Goal: Transaction & Acquisition: Purchase product/service

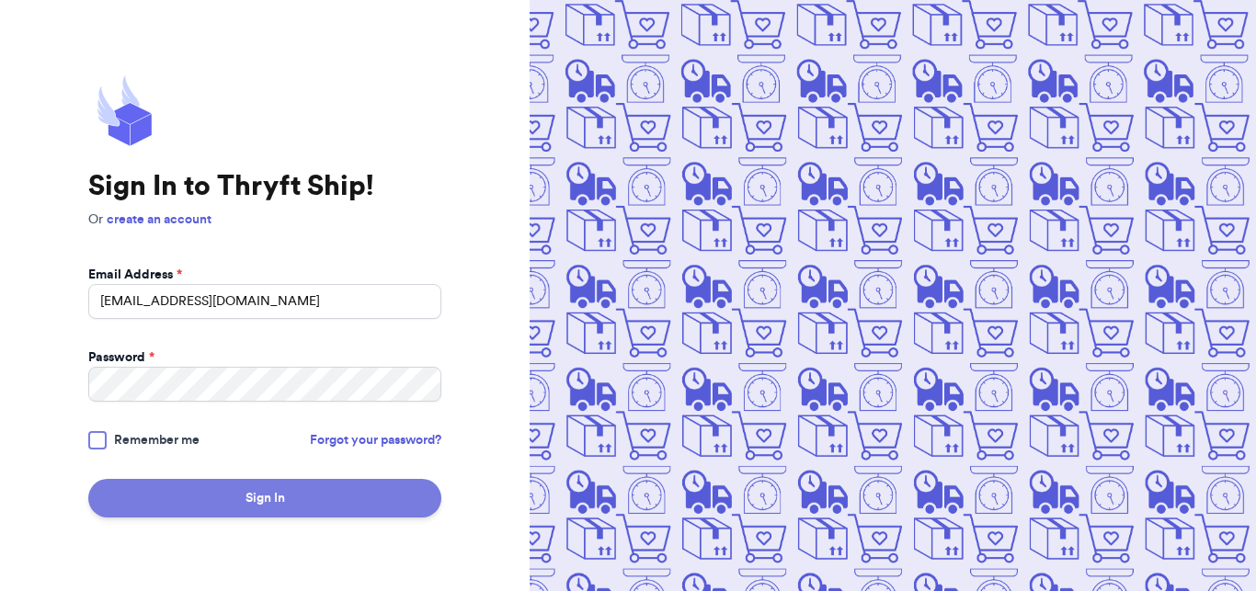
click at [284, 485] on button "Sign In" at bounding box center [264, 498] width 353 height 39
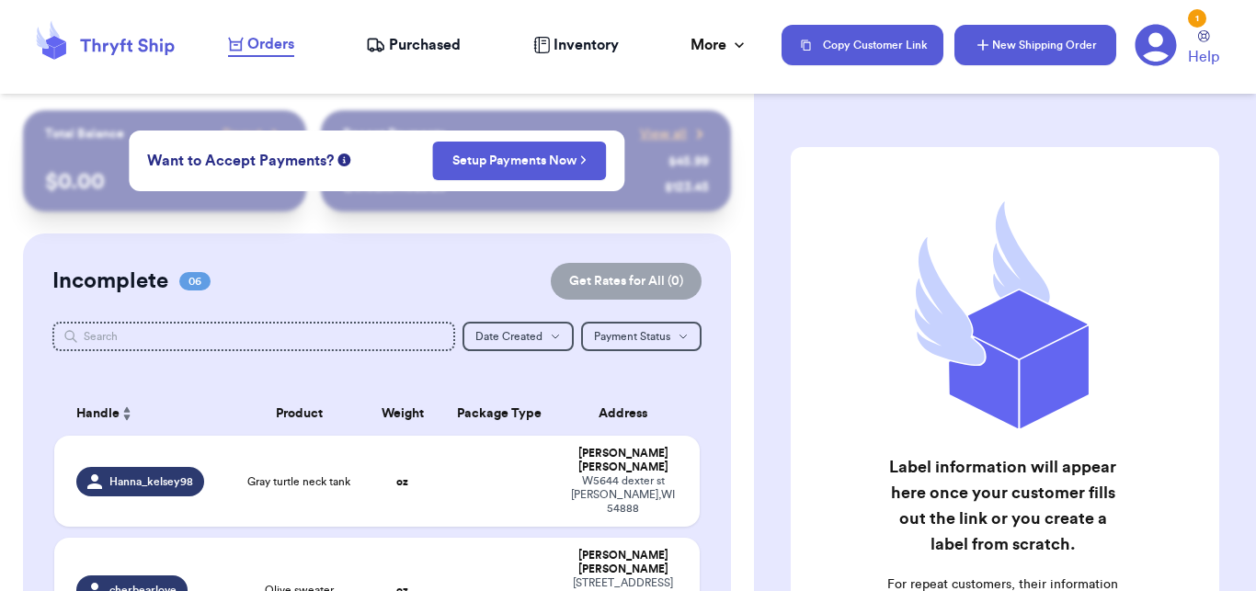
click at [1011, 54] on button "New Shipping Order" at bounding box center [1036, 45] width 162 height 40
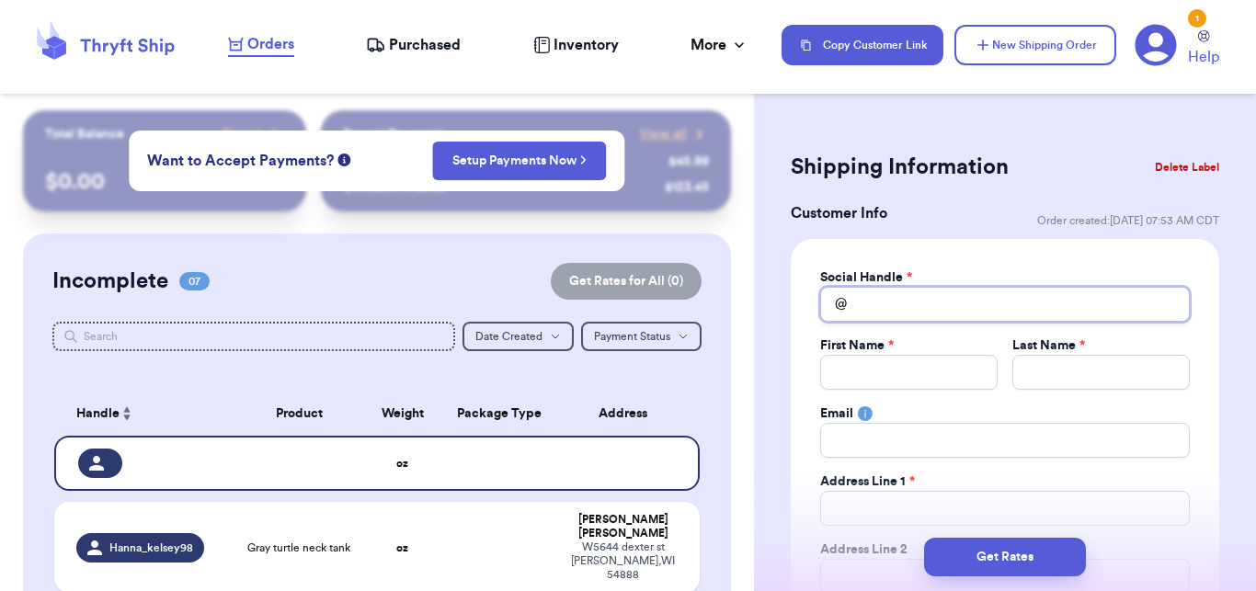
click at [930, 310] on input "Total Amount Paid" at bounding box center [1005, 304] width 370 height 35
type input "j"
type input "je"
type input "jen"
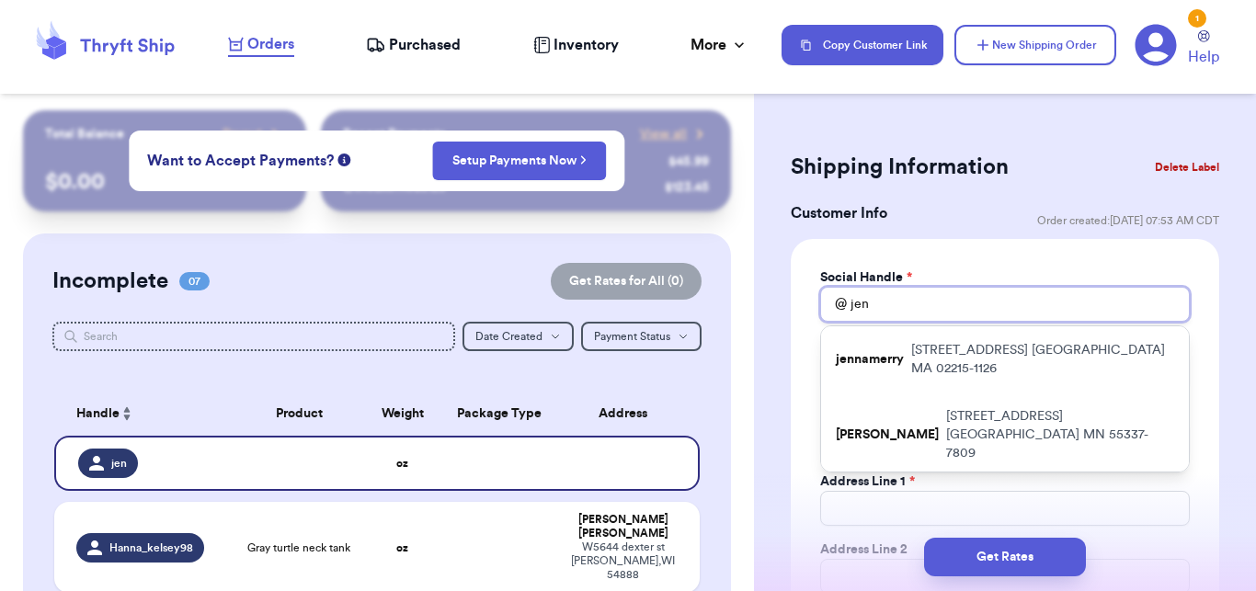
type input "jenn"
type input "jenni"
type input "[PERSON_NAME]"
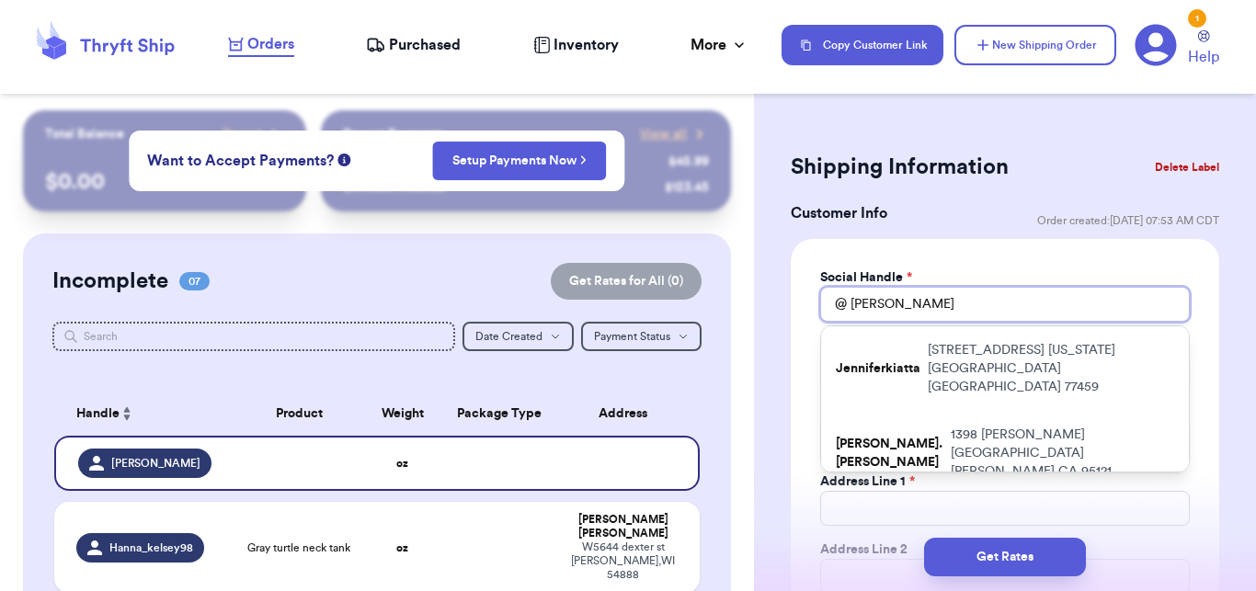
type input "jenniferz"
type input "[PERSON_NAME]"
type input "jenniferzil"
type input "jenniferzili"
type input "jenniferzilin"
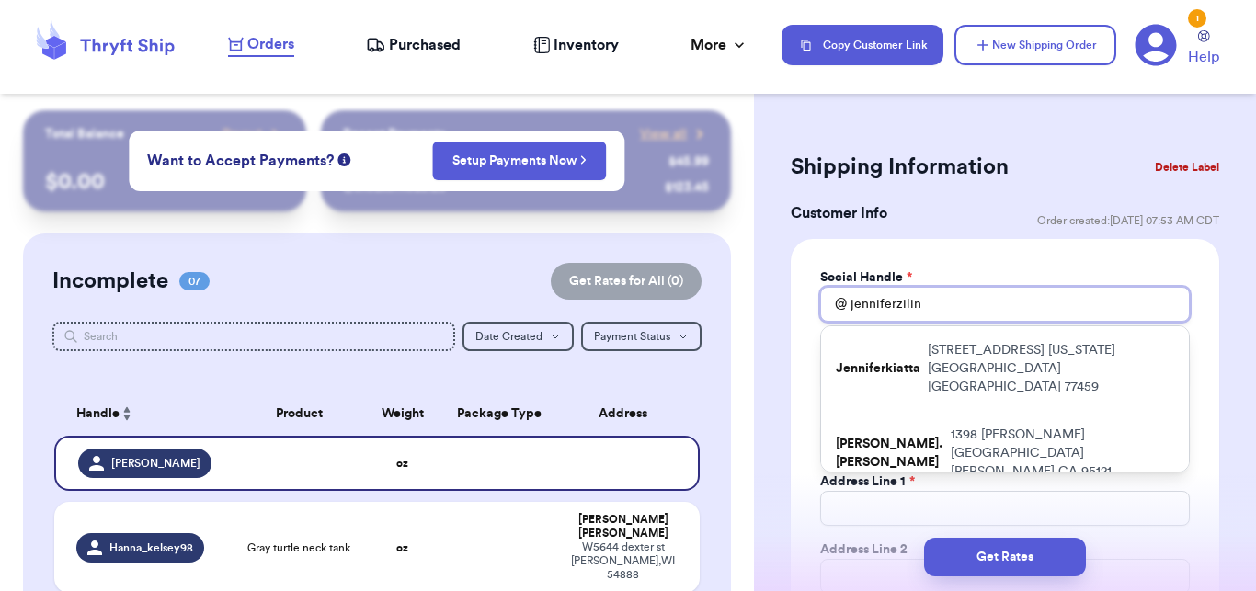
type input "jenniferzilins"
type input "jenniferzilinsk"
type input "jenniferzilinski"
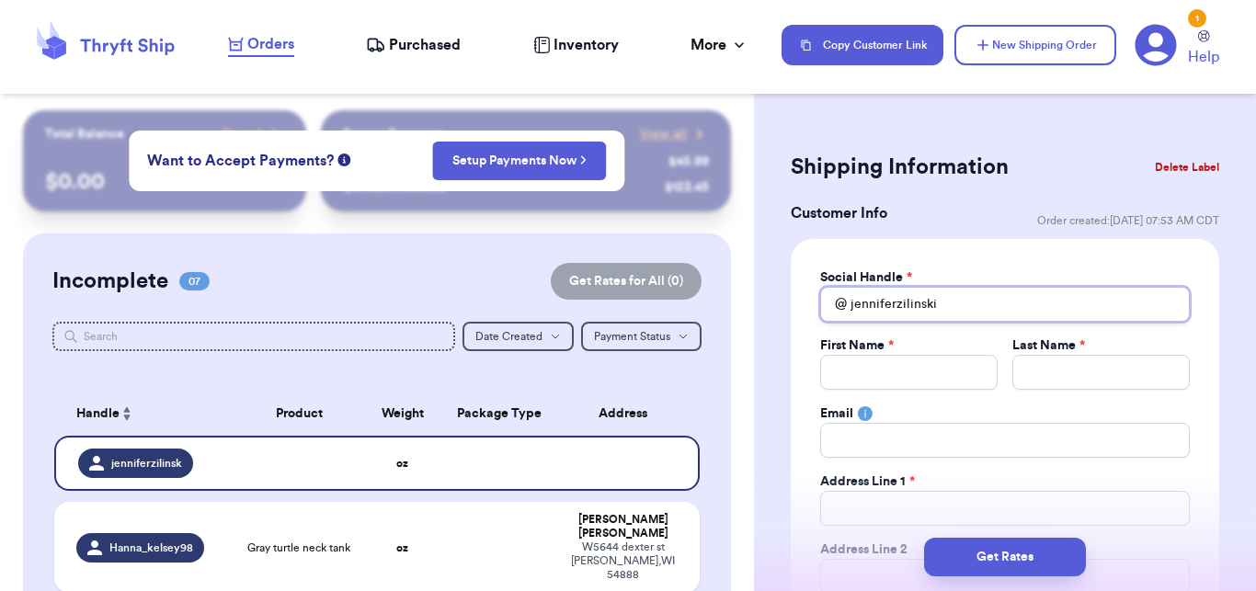
type input "jenniferzilinski"
click at [898, 369] on input "Total Amount Paid" at bounding box center [908, 372] width 177 height 35
type input "J"
type input "[PERSON_NAME]"
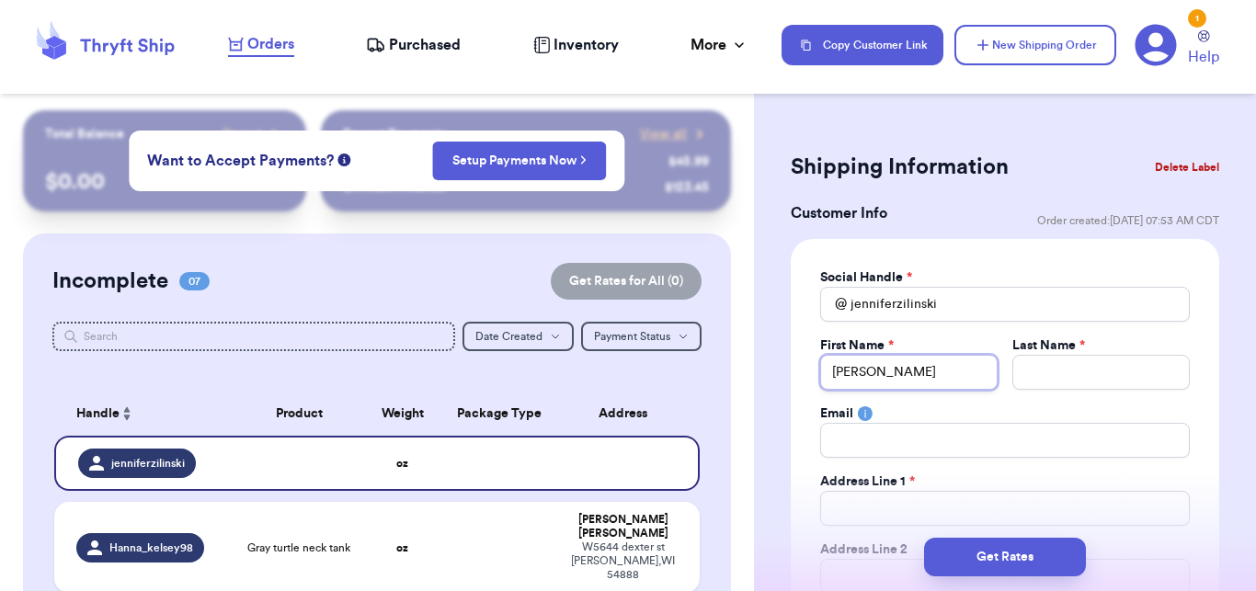
type input "Jenn"
type input "Jenni"
type input "[PERSON_NAME]"
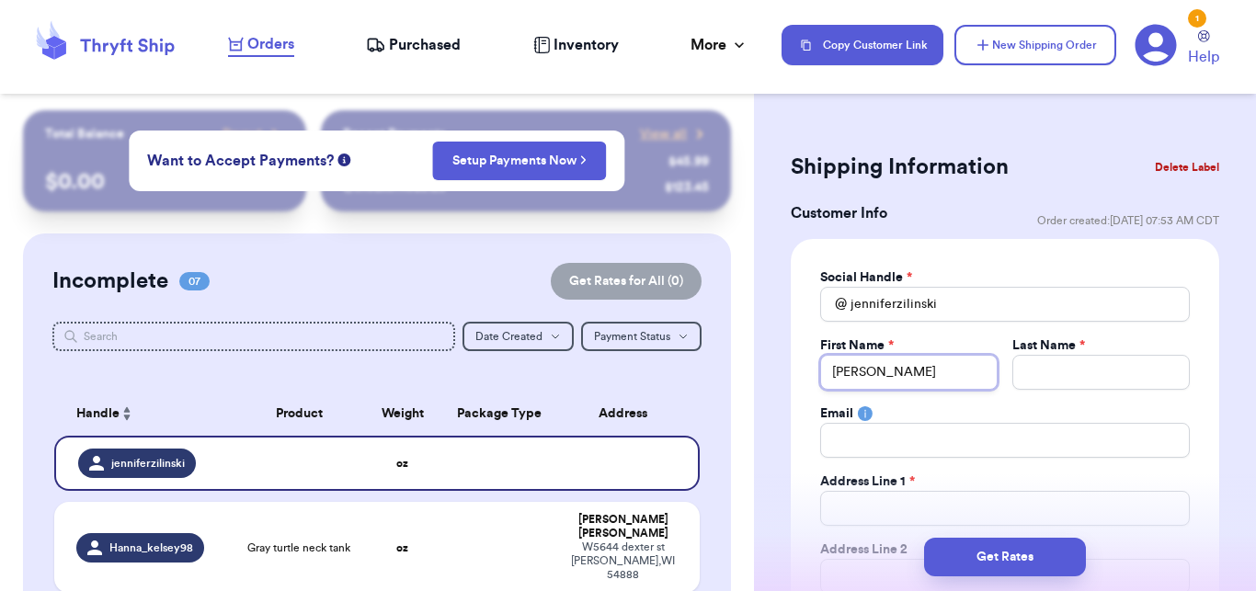
type input "[PERSON_NAME]"
type input "Z"
type input "Zi"
type input "Zil"
type input "Zili"
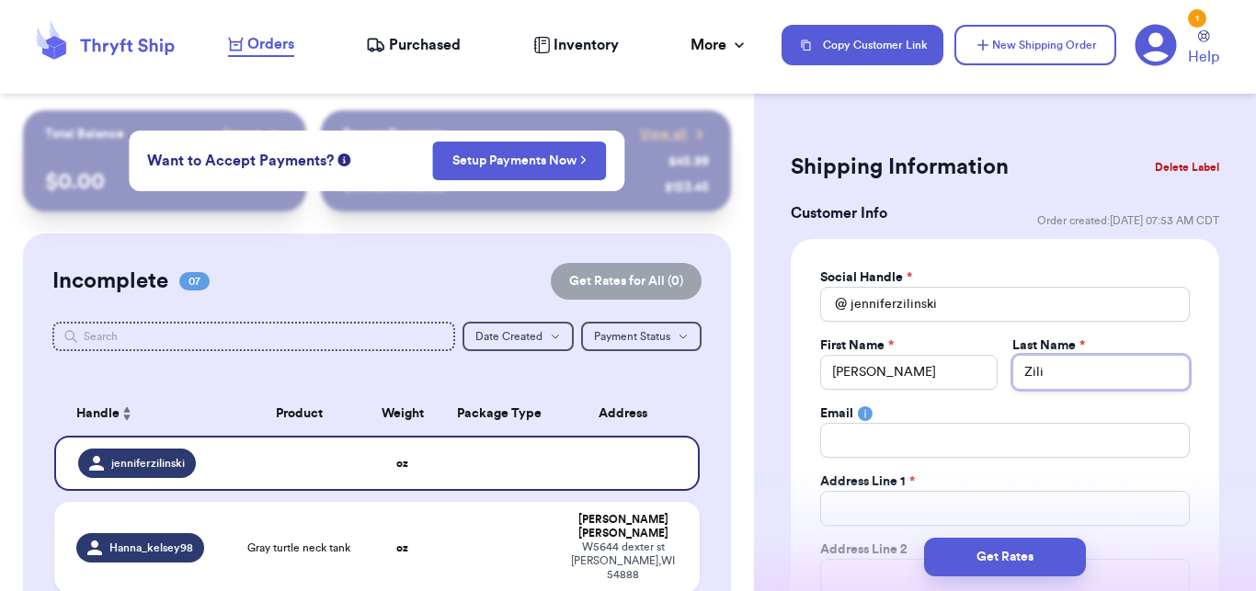
type input "Zilin"
type input "Zilins"
type input "Zilinsk"
type input "[PERSON_NAME]"
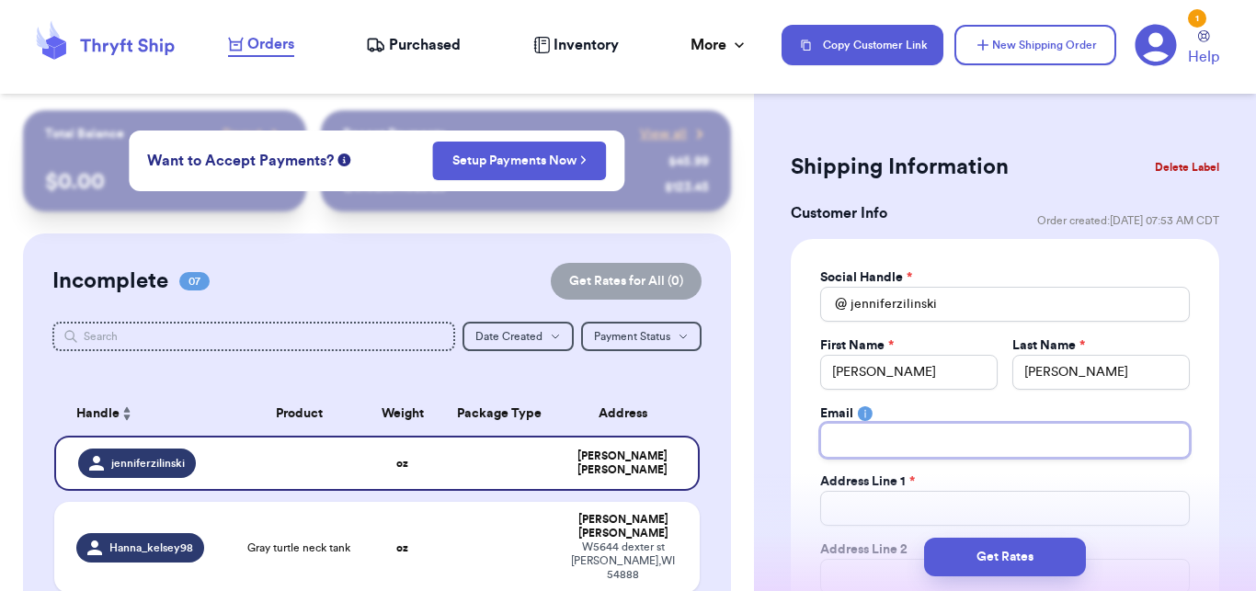
type input "b"
type input "bo"
type input "bow"
type input "bows"
type input "[EMAIL_ADDRESS][DOMAIN_NAME]"
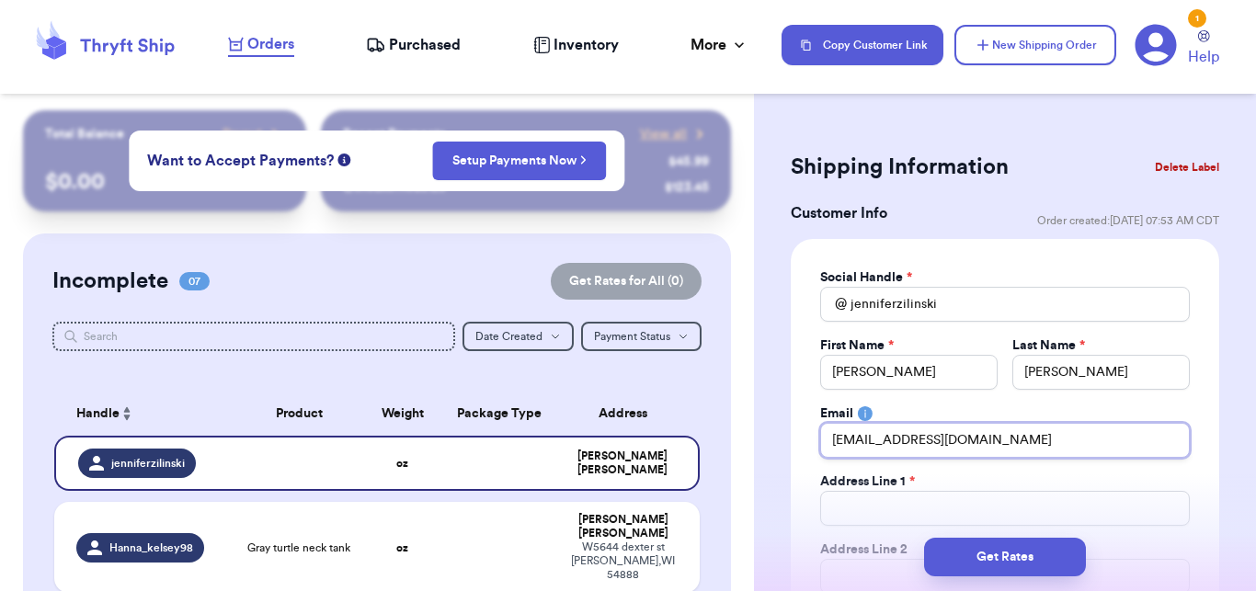
type input "[EMAIL_ADDRESS][DOMAIN_NAME]"
type input "7"
type input "73"
type input "73 H"
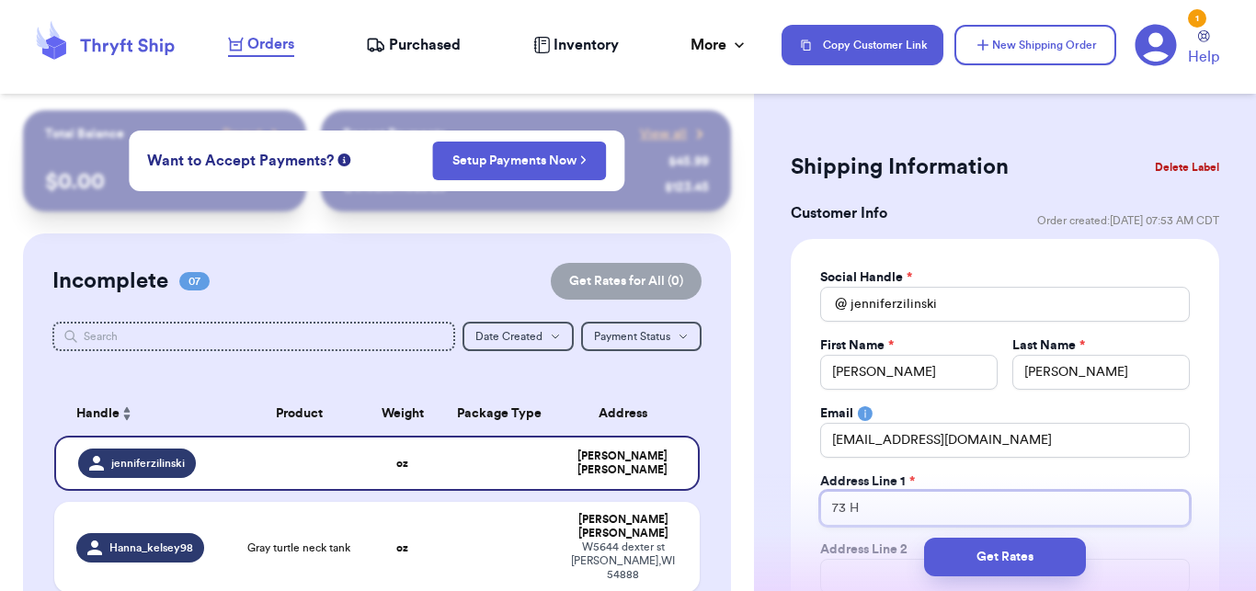
type input "73 He"
type input "73 Her"
type input "73 [PERSON_NAME]"
type input "73 Herri"
type input "73 [PERSON_NAME]"
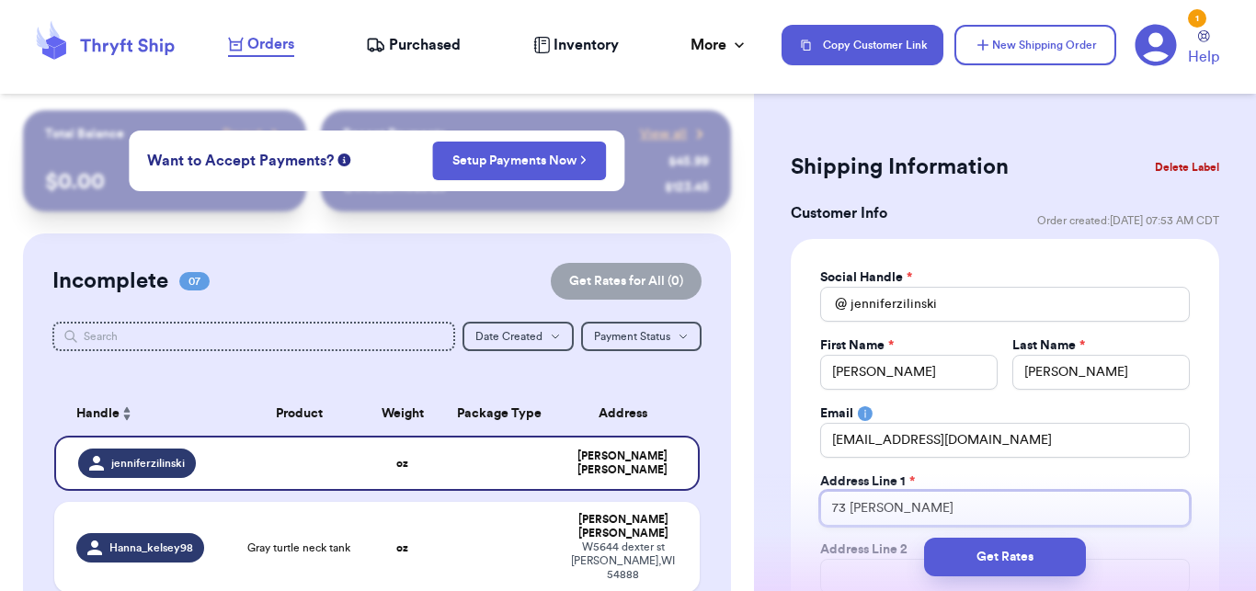
type input "73 [PERSON_NAME]"
type input "73 [PERSON_NAME] P"
type input "73 [PERSON_NAME] Po"
type input "73 [PERSON_NAME] Pon"
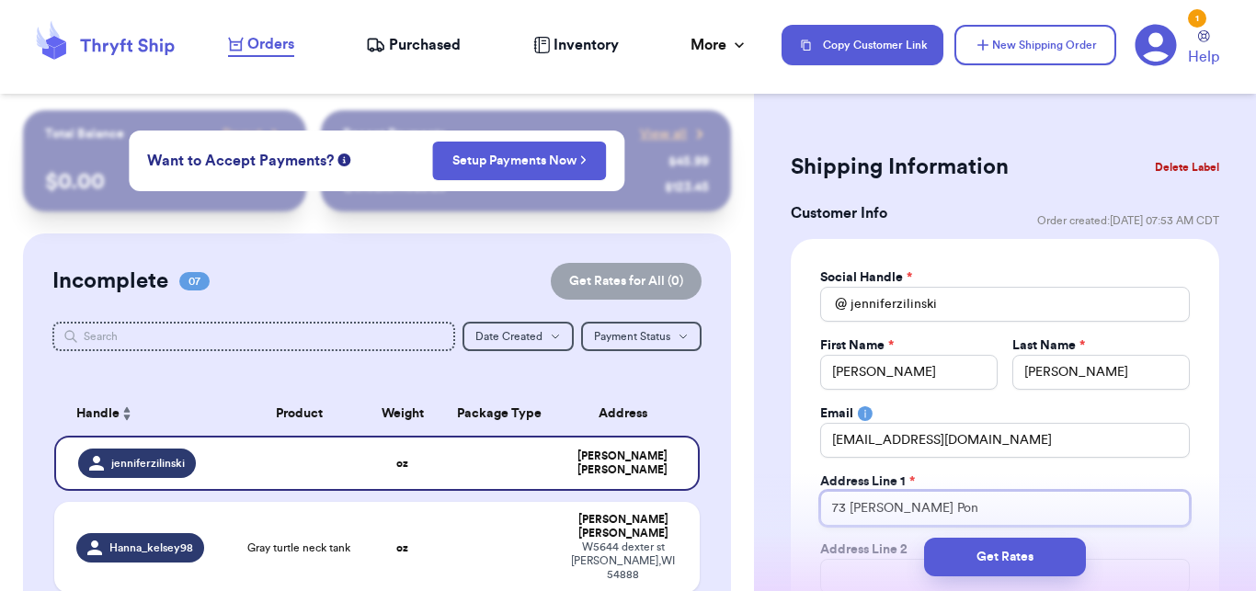
type input "73 [PERSON_NAME] Pond"
type input "[STREET_ADDRESS][PERSON_NAME]"
type input "[STREET_ADDRESS][PERSON_NAME][PERSON_NAME]"
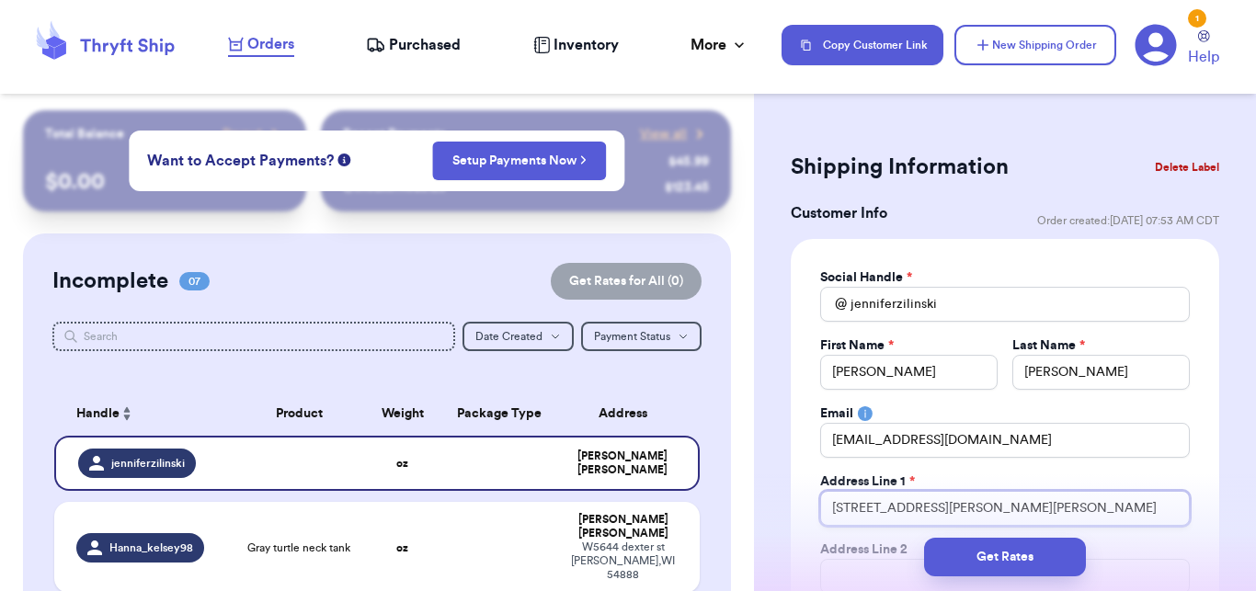
type input "[STREET_ADDRESS][PERSON_NAME]"
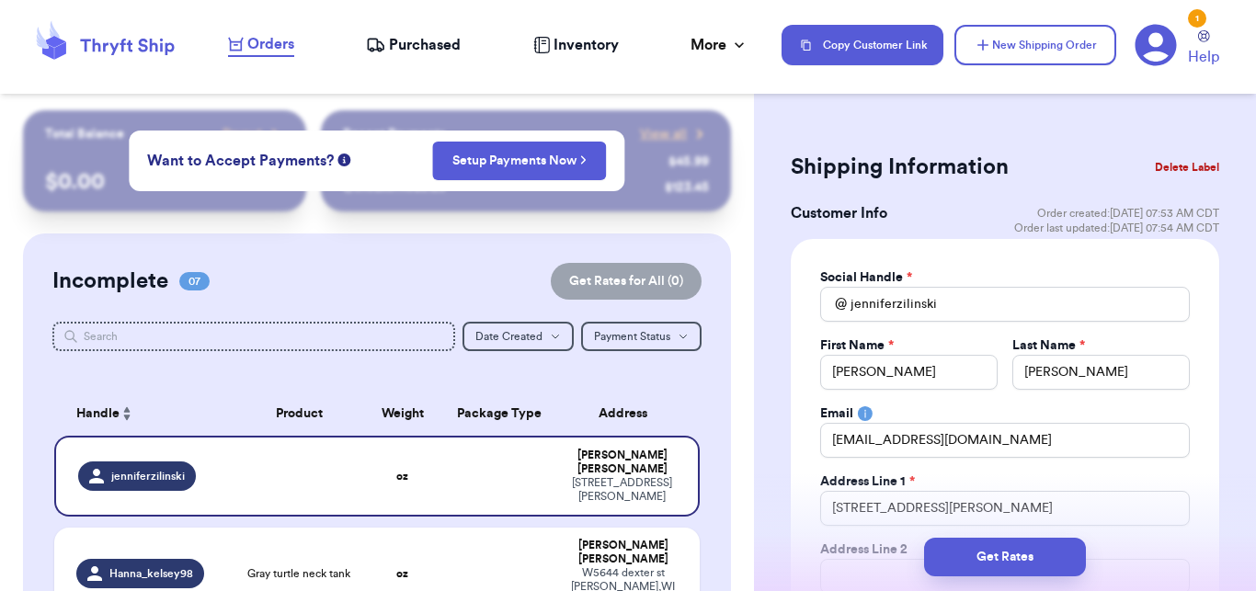
scroll to position [71, 0]
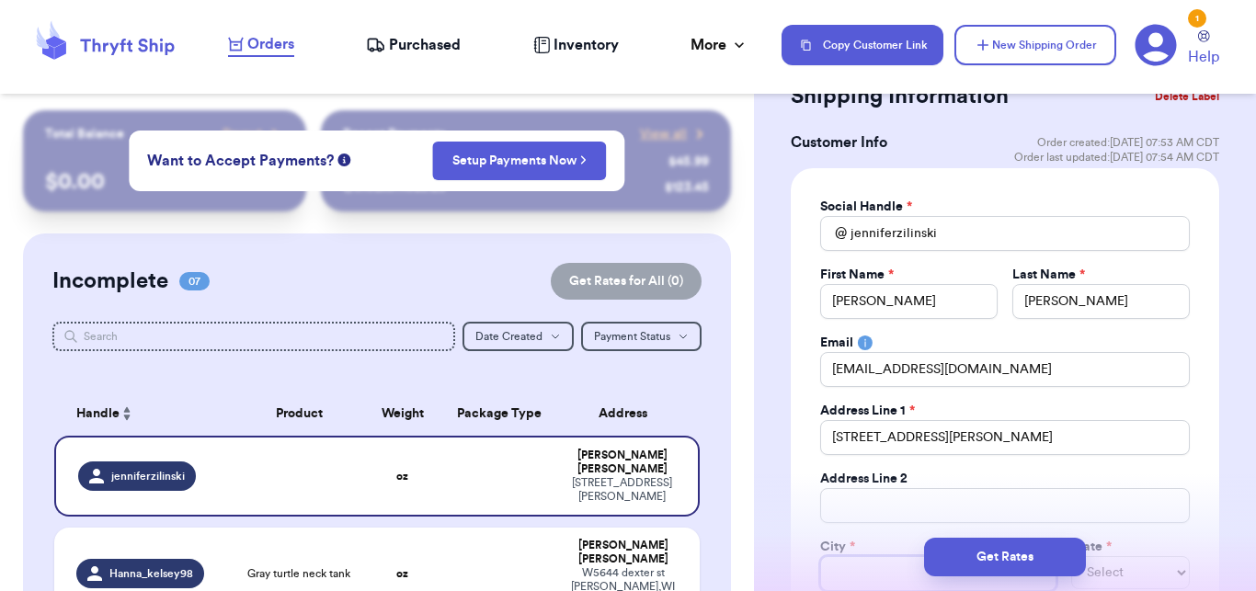
type input "P"
type input "Pl"
type input "Plu"
type input "Pl"
type input "Ply"
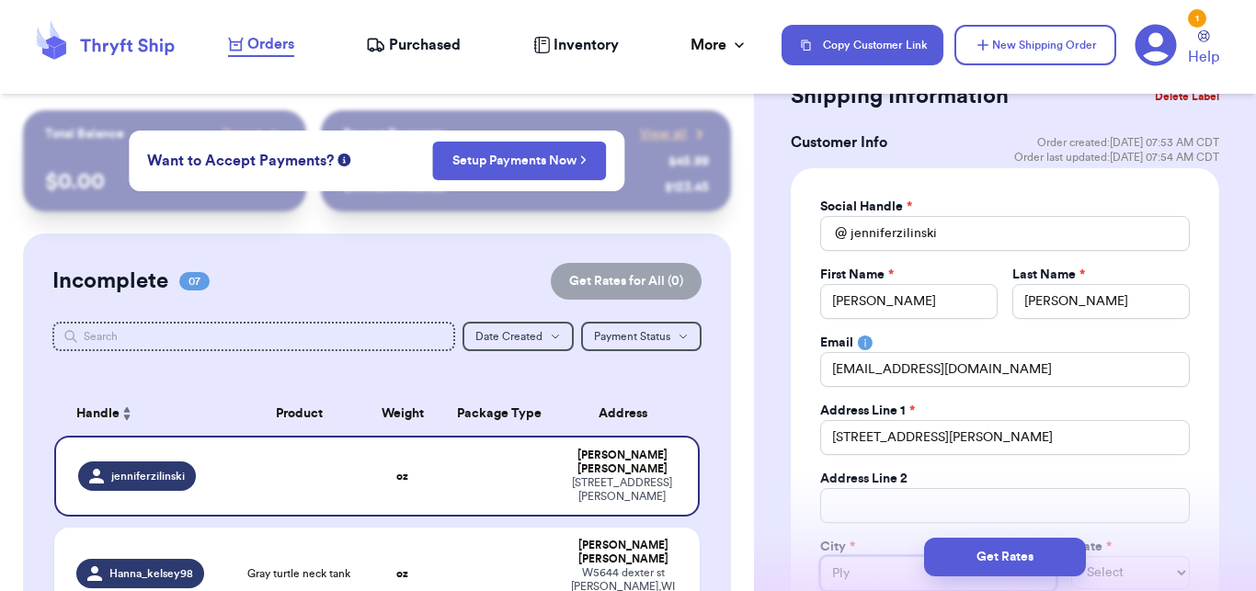
type input "Plym"
type input "Plymo"
type input "Plymou"
type input "Plymout"
type input "[GEOGRAPHIC_DATA]"
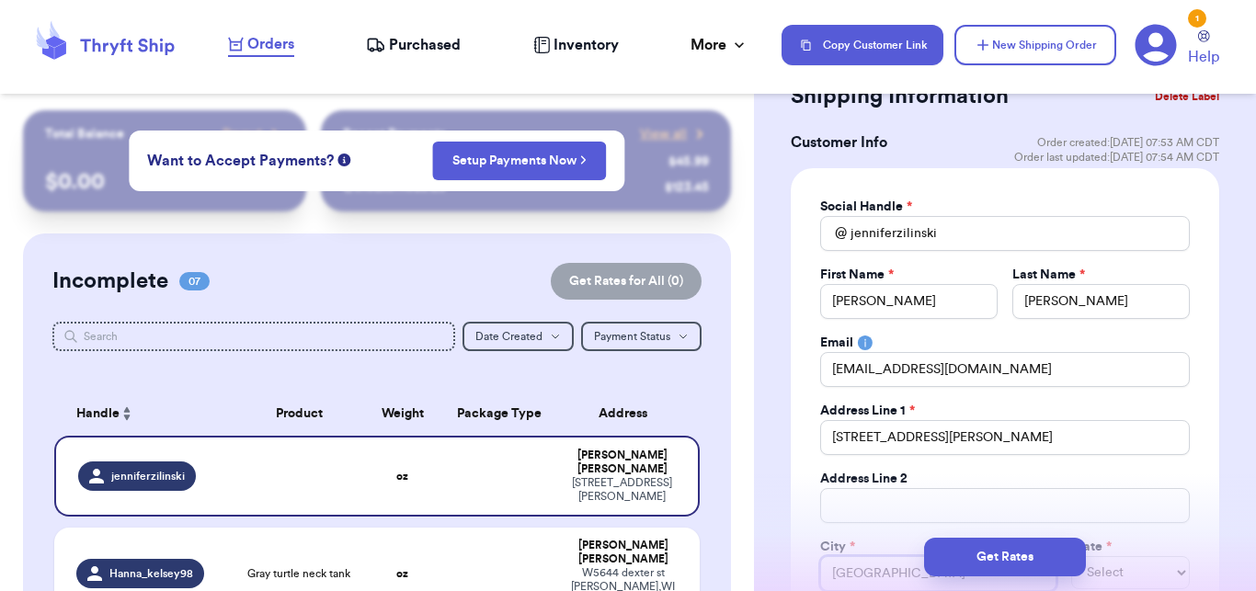
type input "[GEOGRAPHIC_DATA]"
select select "ME"
select select "MA"
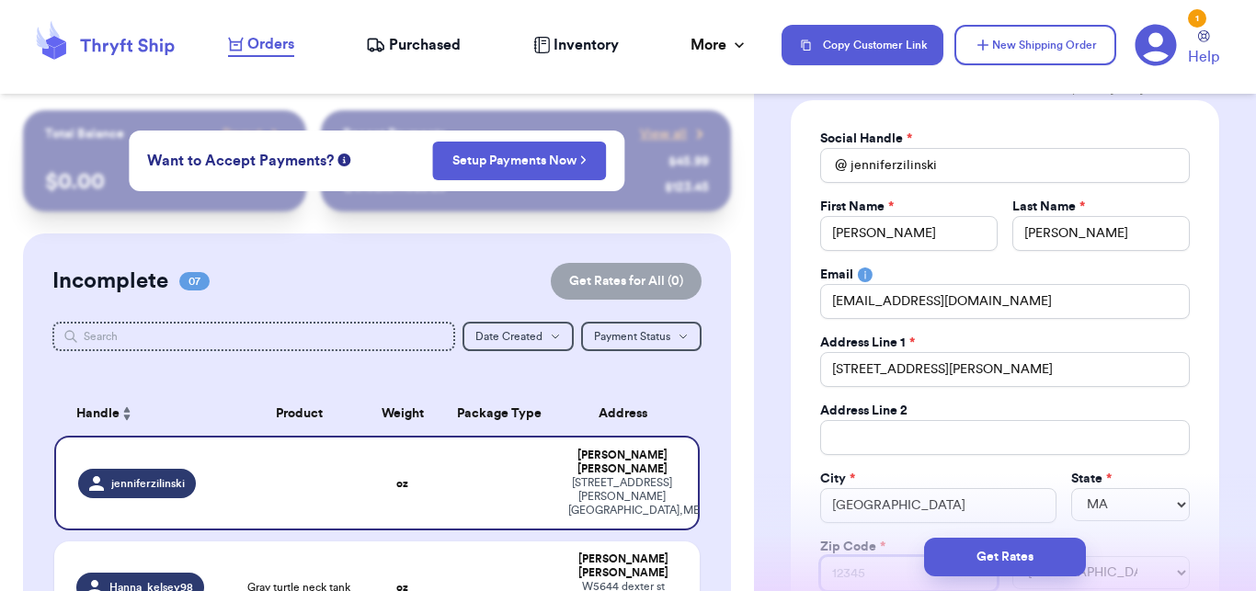
type input "0"
type input "02"
type input "023"
type input "0236"
type input "02360"
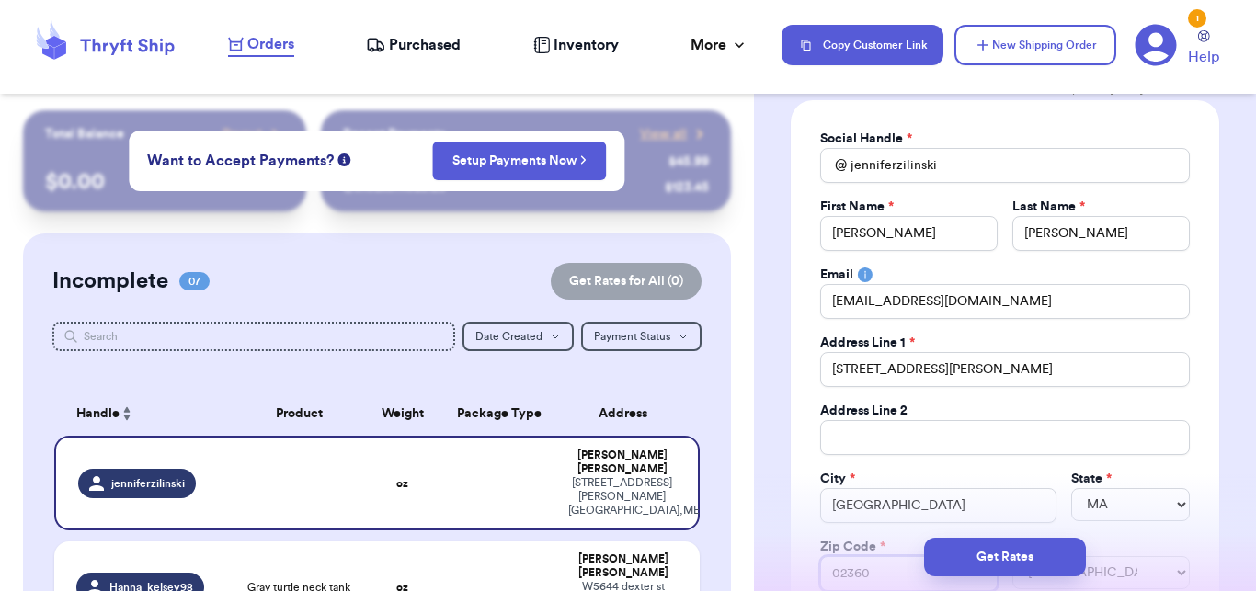
type input "02360-"
type input "02360-1"
type input "02360-19"
type input "02360-191"
type input "02360-1911"
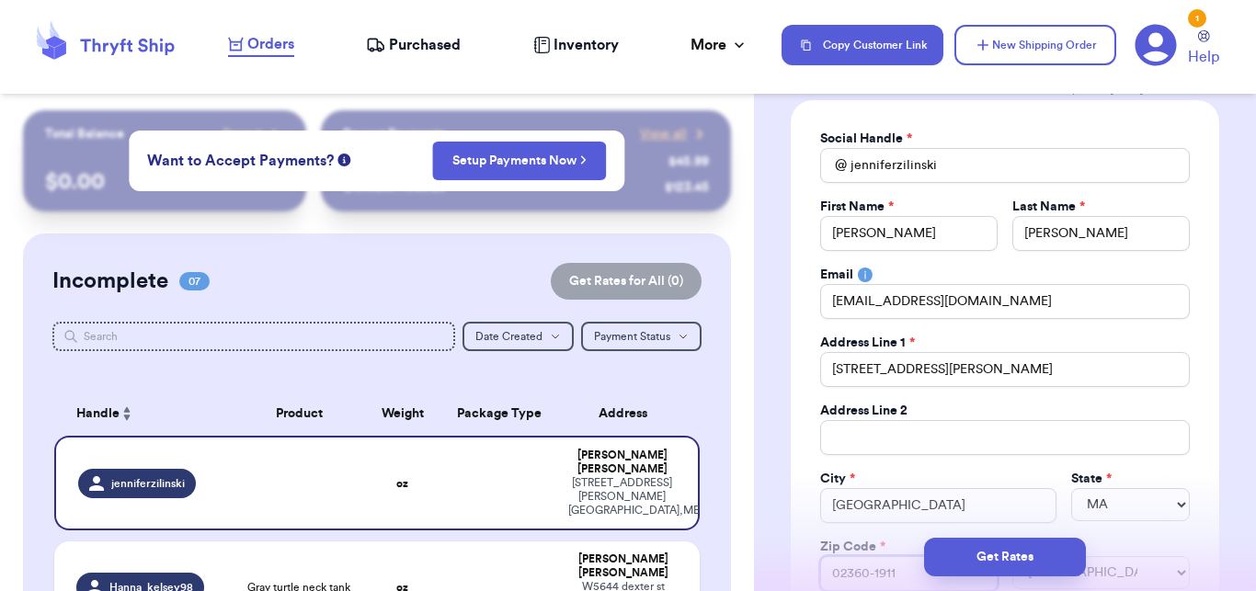
type input "02360-1911"
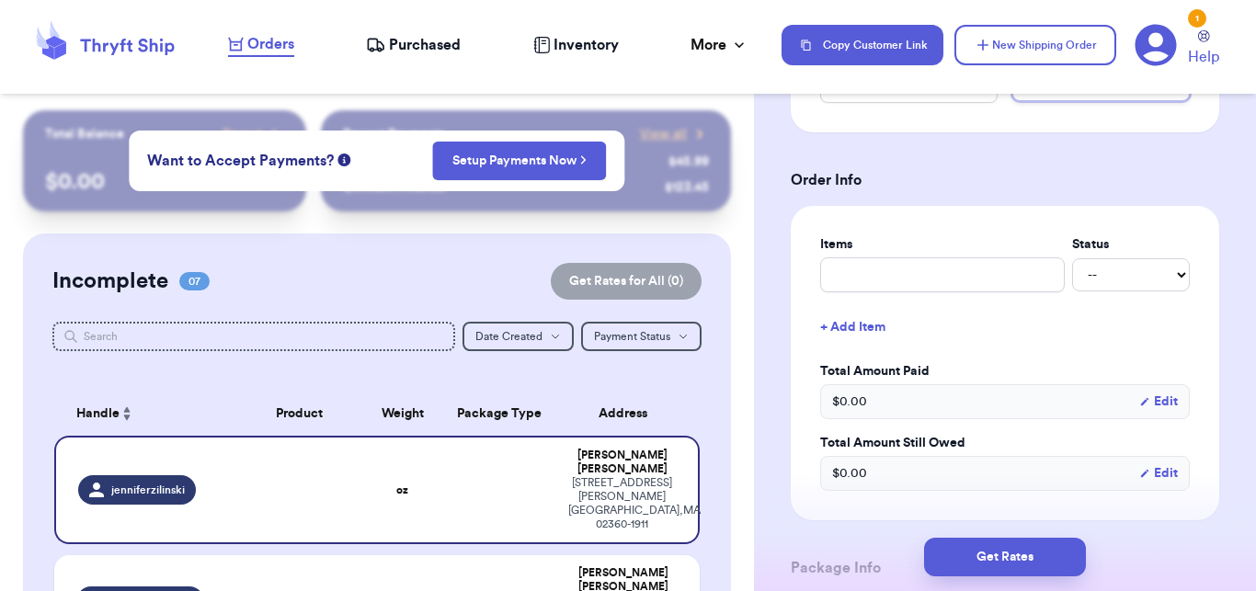
scroll to position [633, 0]
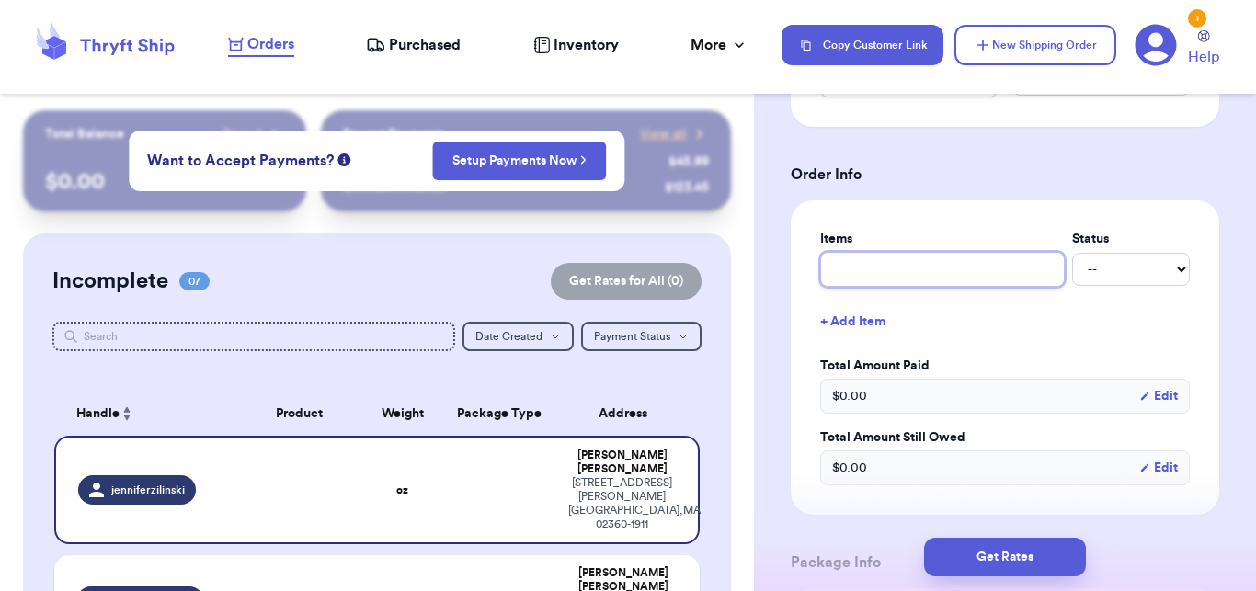
click at [844, 274] on input "text" at bounding box center [942, 269] width 245 height 35
type input "N"
type input "NA"
type input "N"
type input "m"
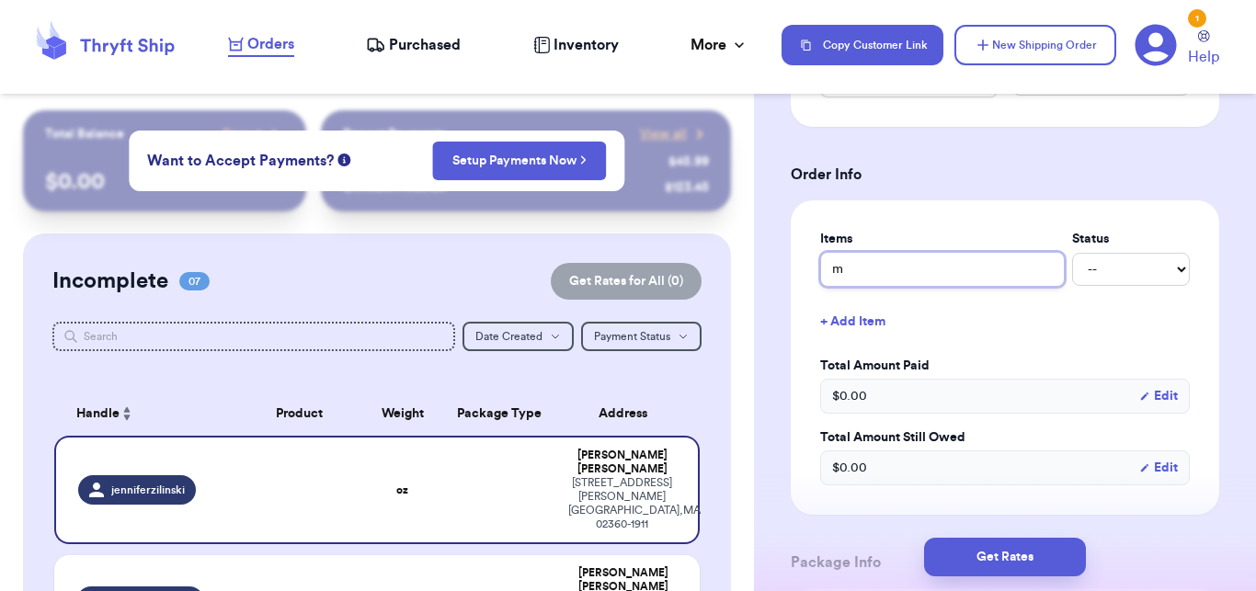
type input "ma"
type input "maf"
type input "mad"
type input "made"
type input "madew"
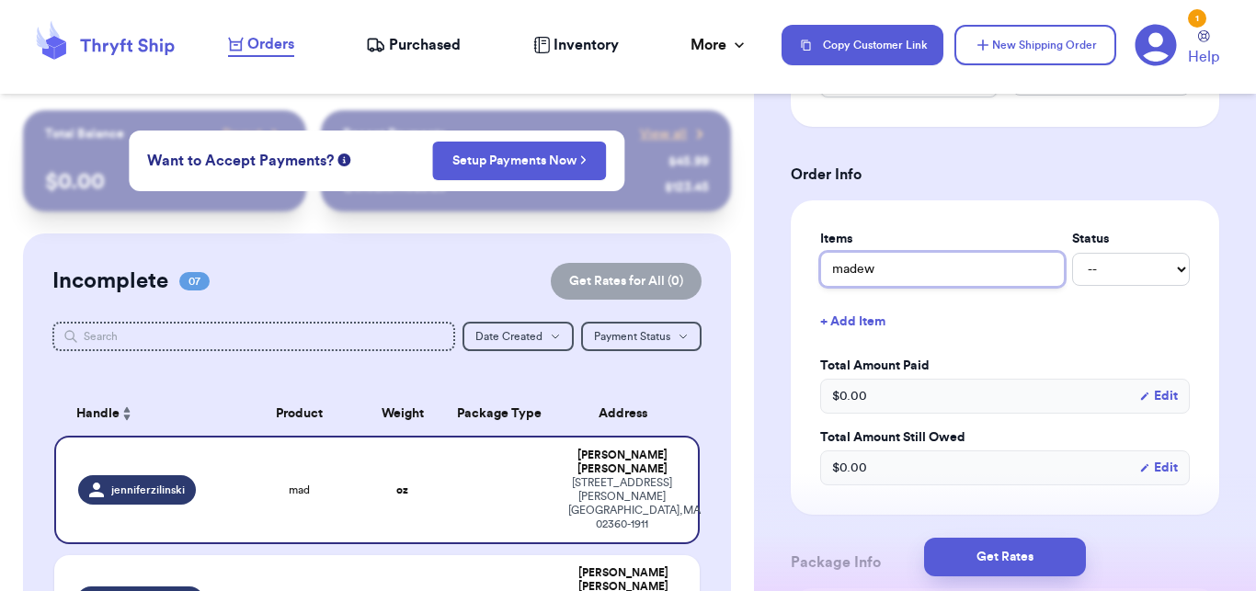
type input "madewe"
type input "madewel"
type input "[PERSON_NAME]"
type input "[PERSON_NAME] f"
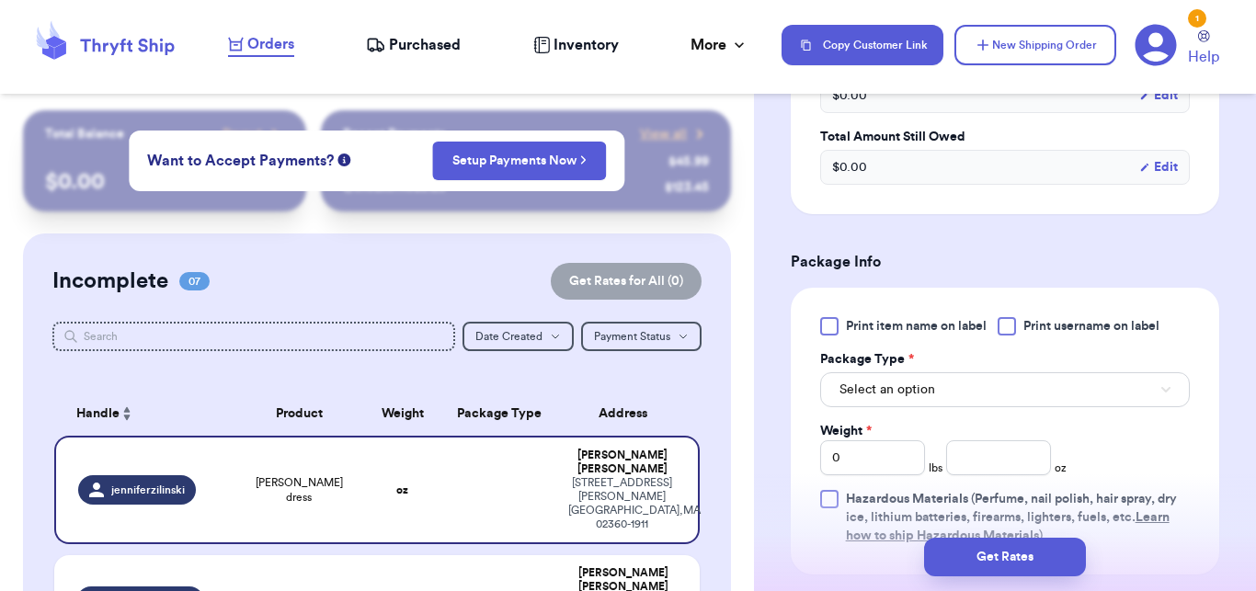
scroll to position [1036, 0]
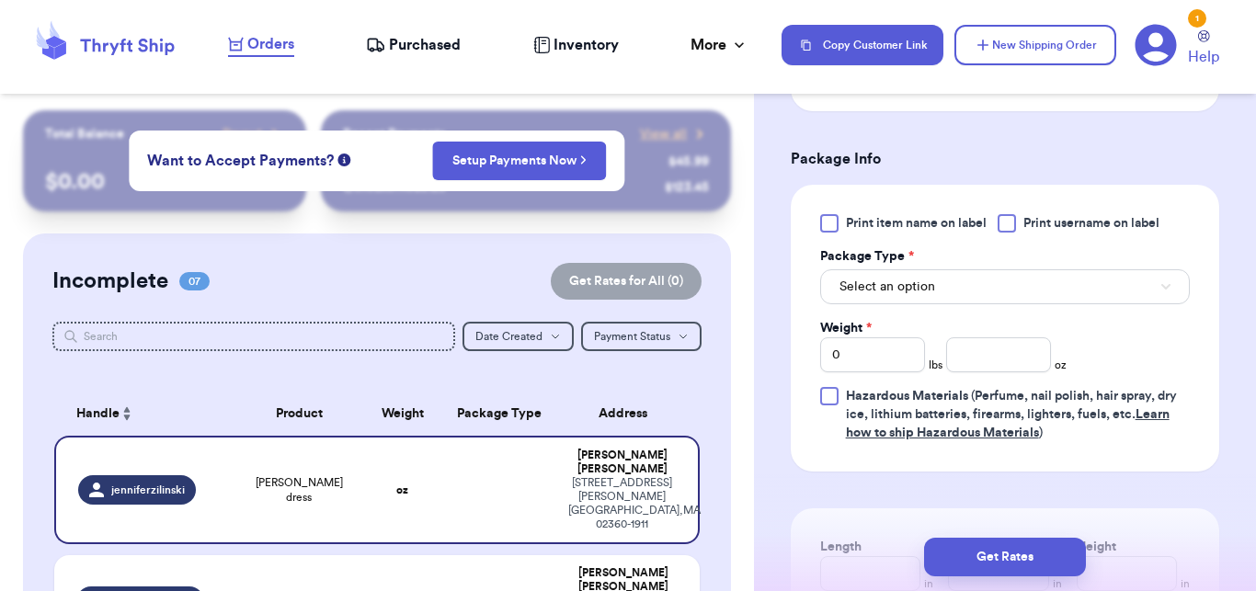
click at [814, 292] on div "Print item name on label Print username on label Package Type * Select an optio…" at bounding box center [1005, 328] width 429 height 287
click at [861, 287] on span "Select an option" at bounding box center [888, 287] width 96 height 18
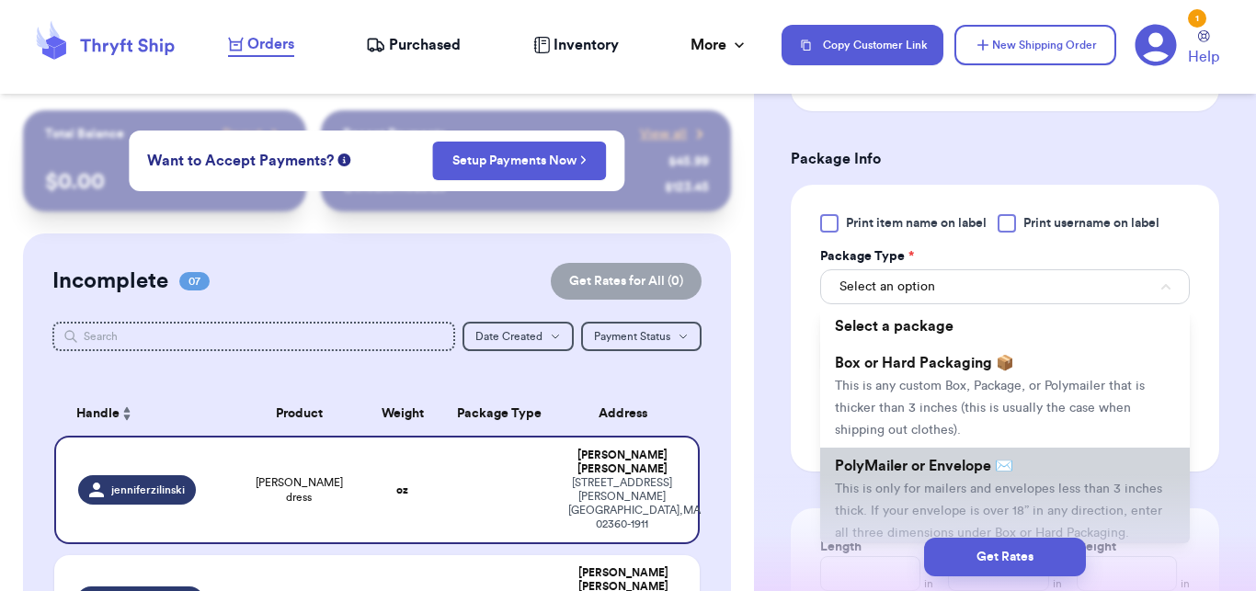
click at [855, 466] on span "PolyMailer or Envelope ✉️" at bounding box center [924, 466] width 178 height 15
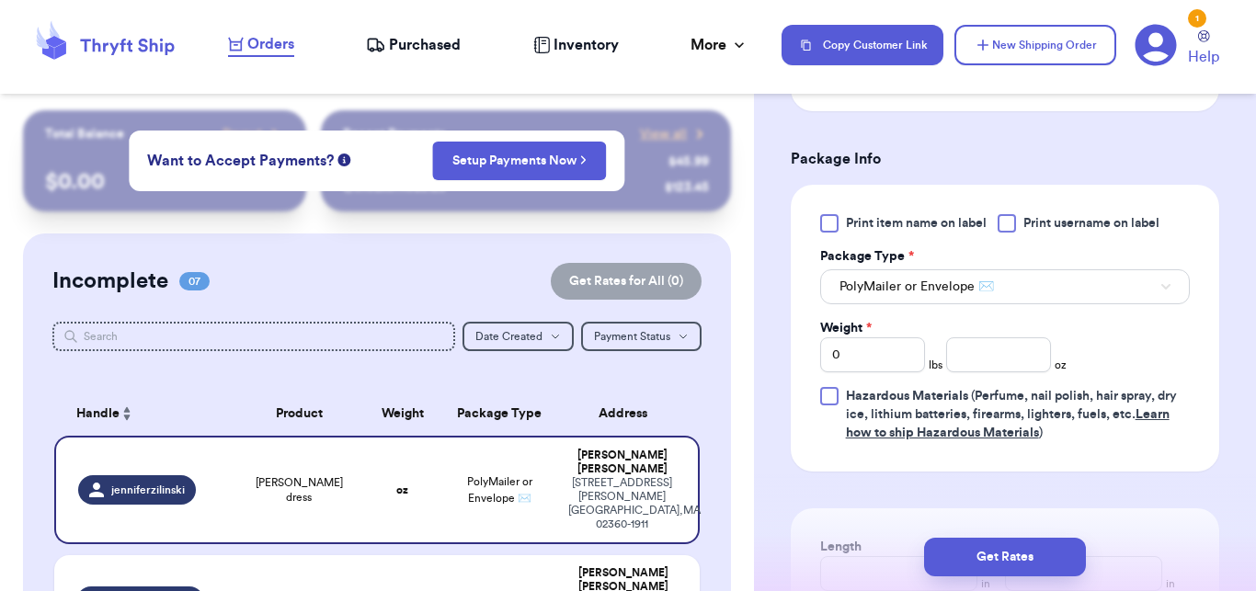
click at [864, 375] on div "Print item name on label Print username on label Package Type * PolyMailer or E…" at bounding box center [1005, 328] width 370 height 228
click at [864, 358] on input "0" at bounding box center [872, 354] width 105 height 35
click at [982, 364] on input "number" at bounding box center [998, 354] width 105 height 35
click at [983, 536] on div "Get Rates" at bounding box center [1005, 557] width 502 height 68
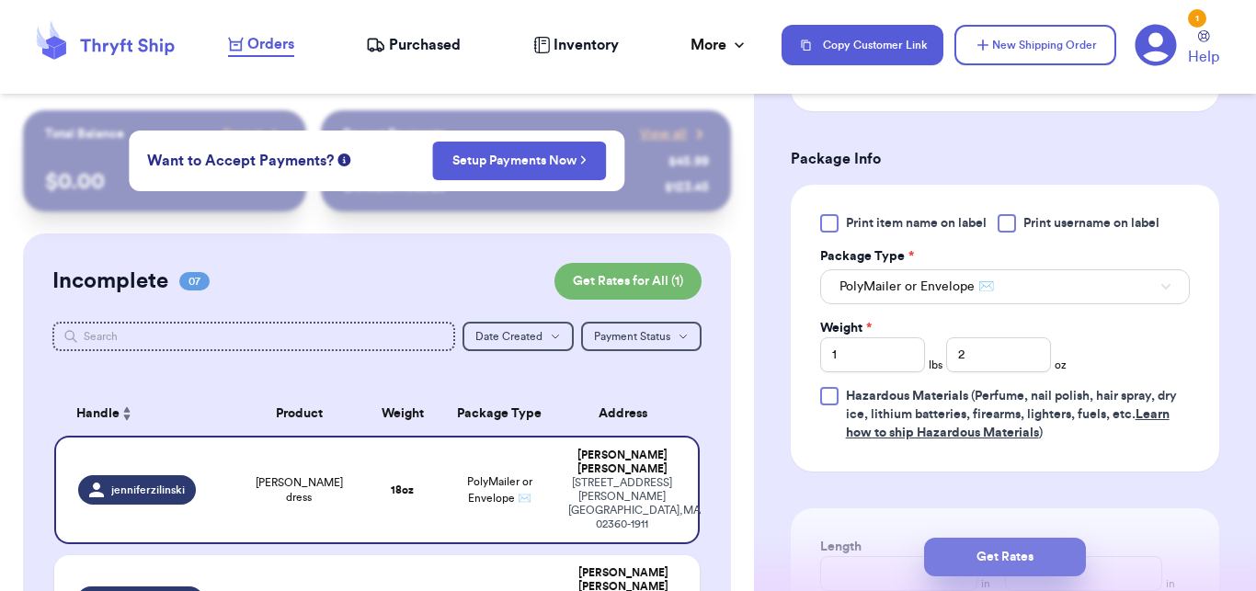
click at [983, 538] on button "Get Rates" at bounding box center [1005, 557] width 162 height 39
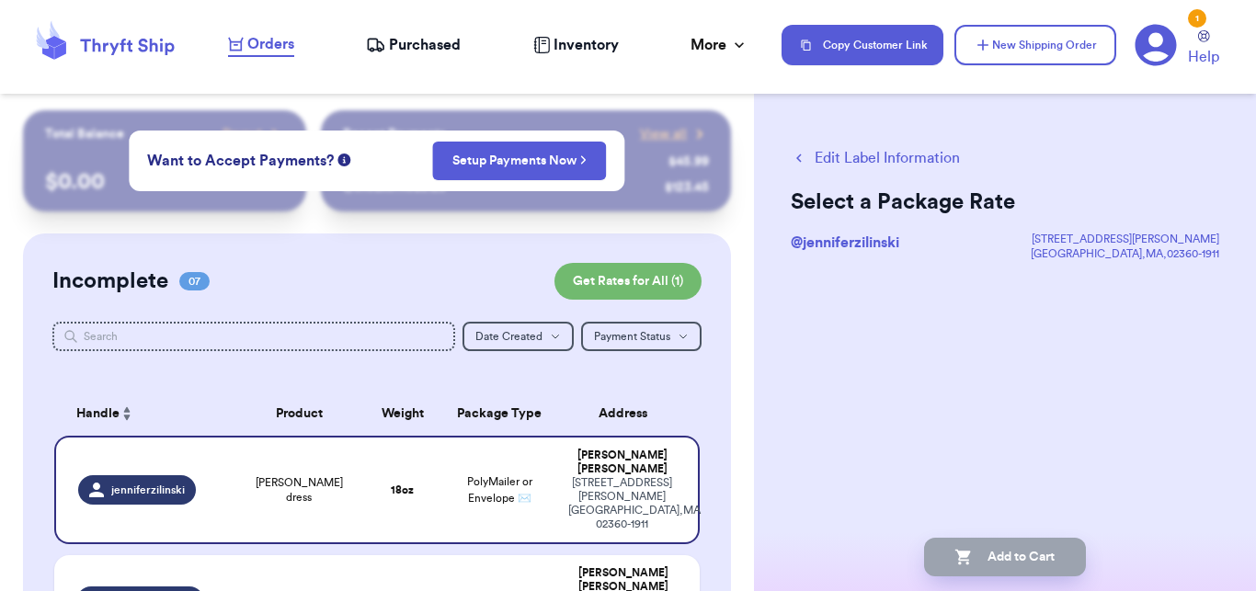
scroll to position [0, 0]
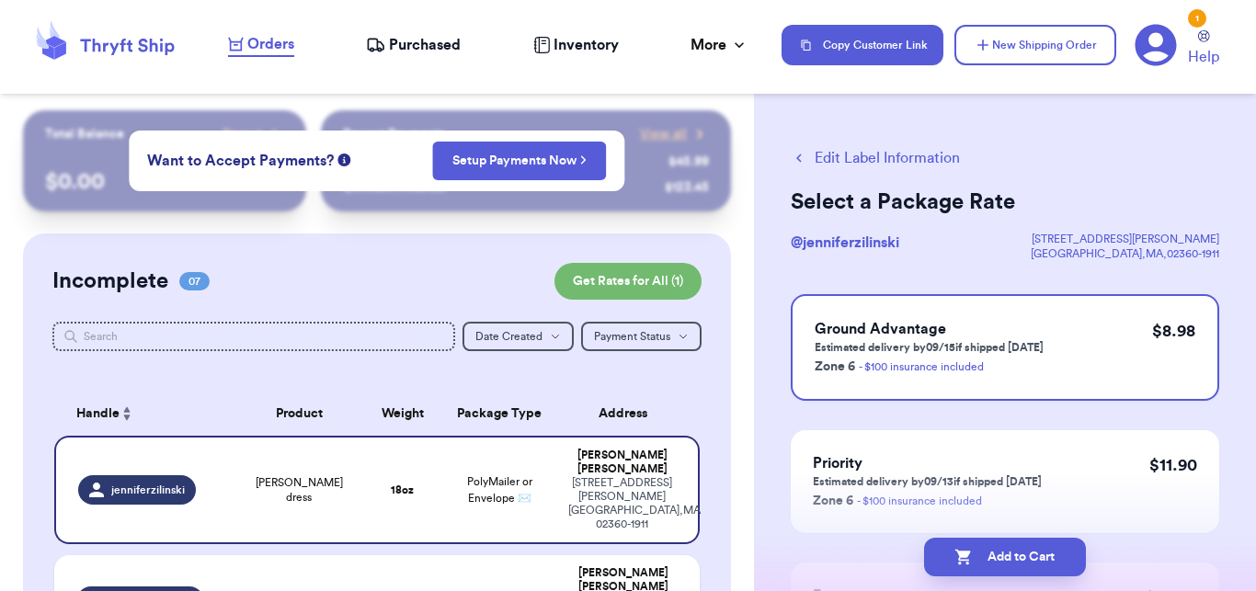
click at [983, 538] on button "Add to Cart" at bounding box center [1005, 557] width 162 height 39
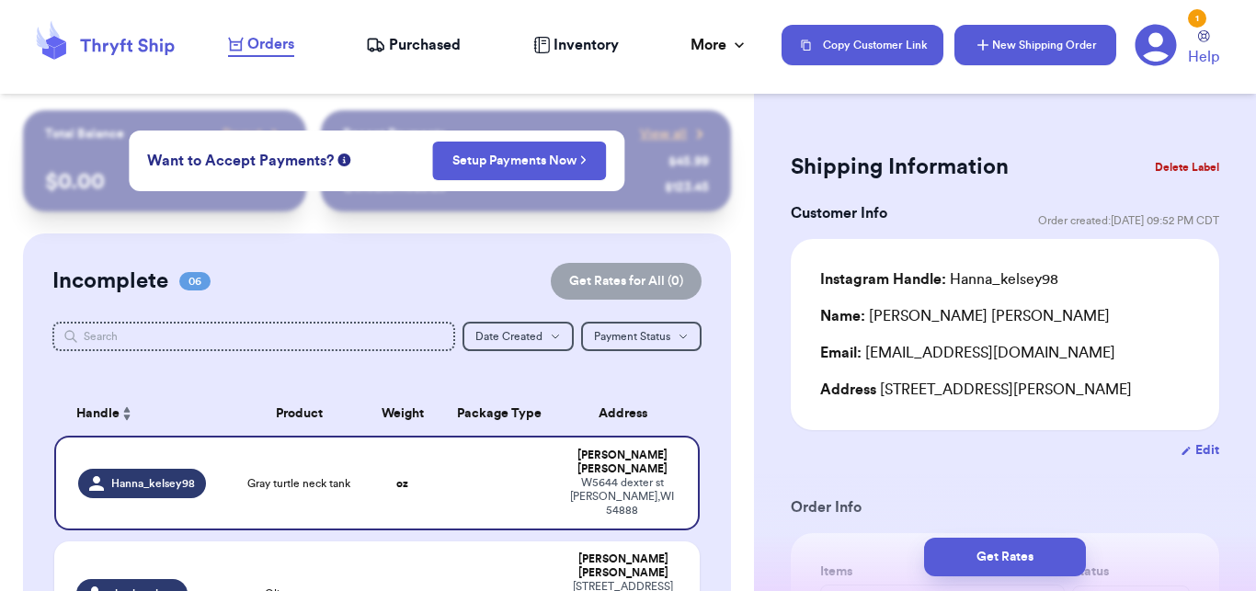
click at [1054, 35] on button "New Shipping Order" at bounding box center [1036, 45] width 162 height 40
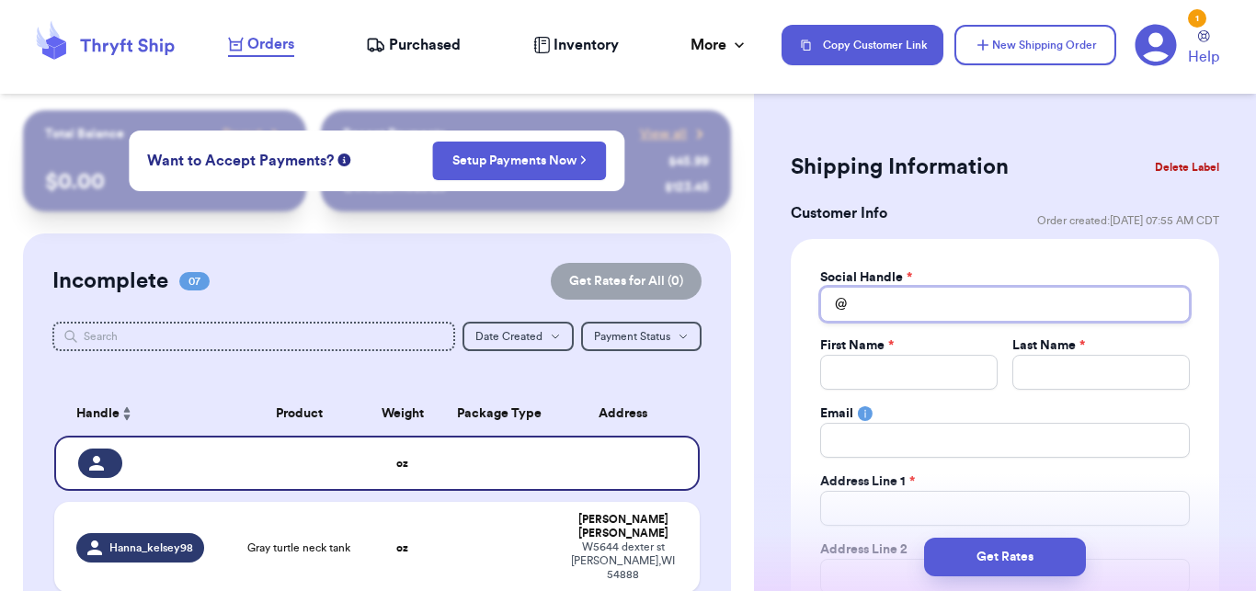
click at [889, 310] on input "Total Amount Paid" at bounding box center [1005, 304] width 370 height 35
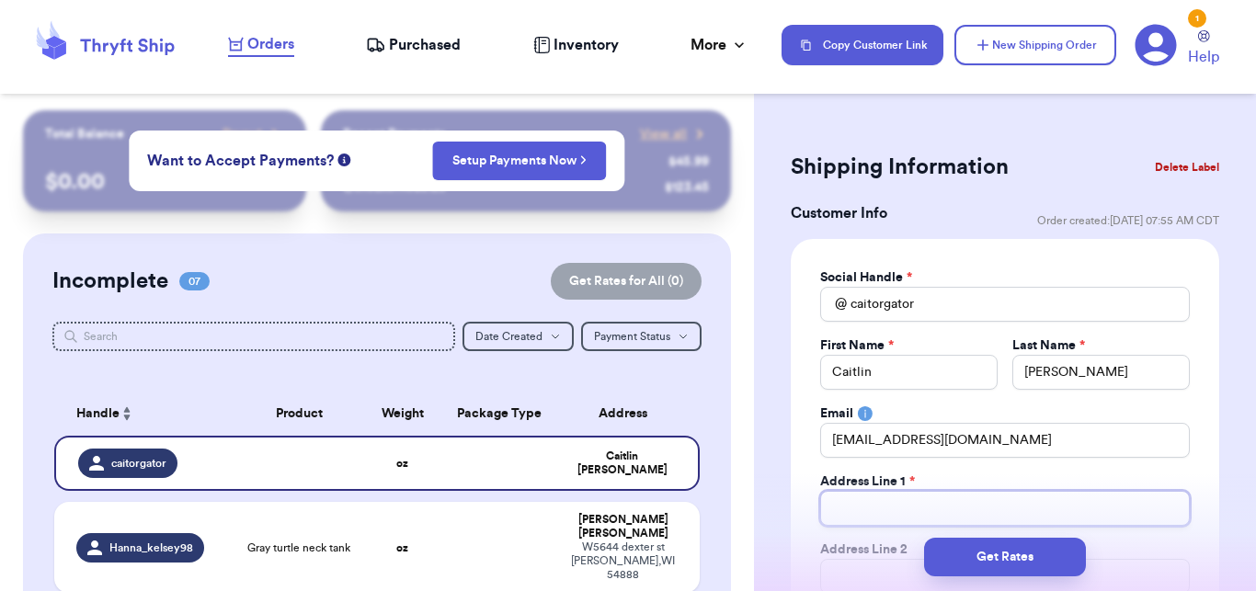
click at [857, 518] on input "Total Amount Paid" at bounding box center [1005, 508] width 370 height 35
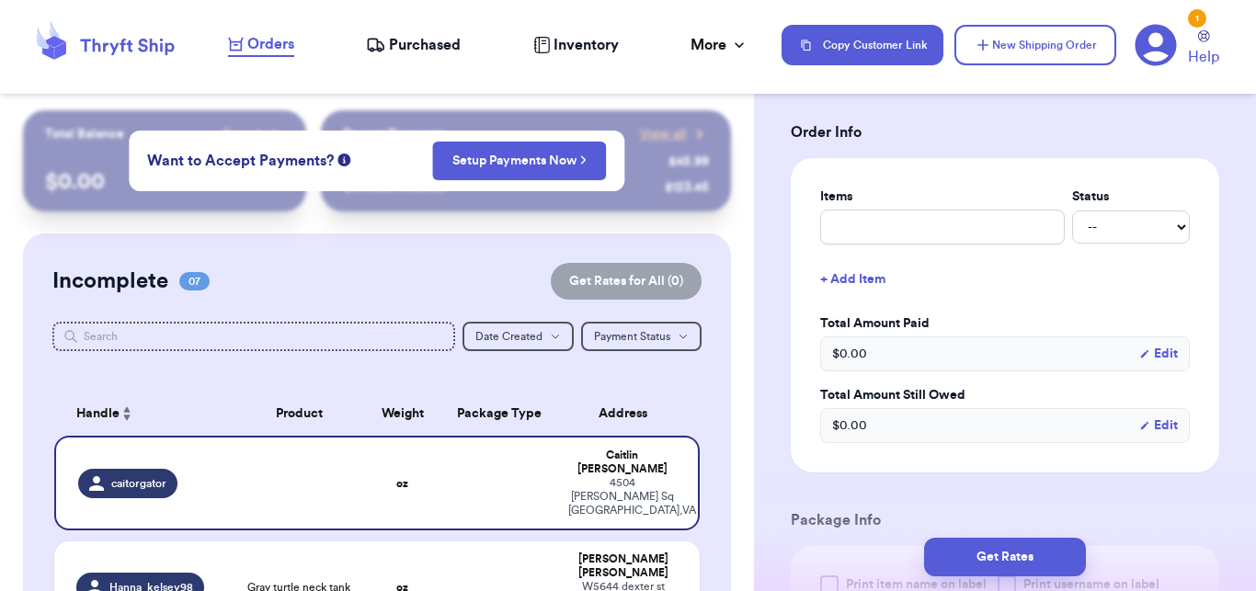
scroll to position [701, 0]
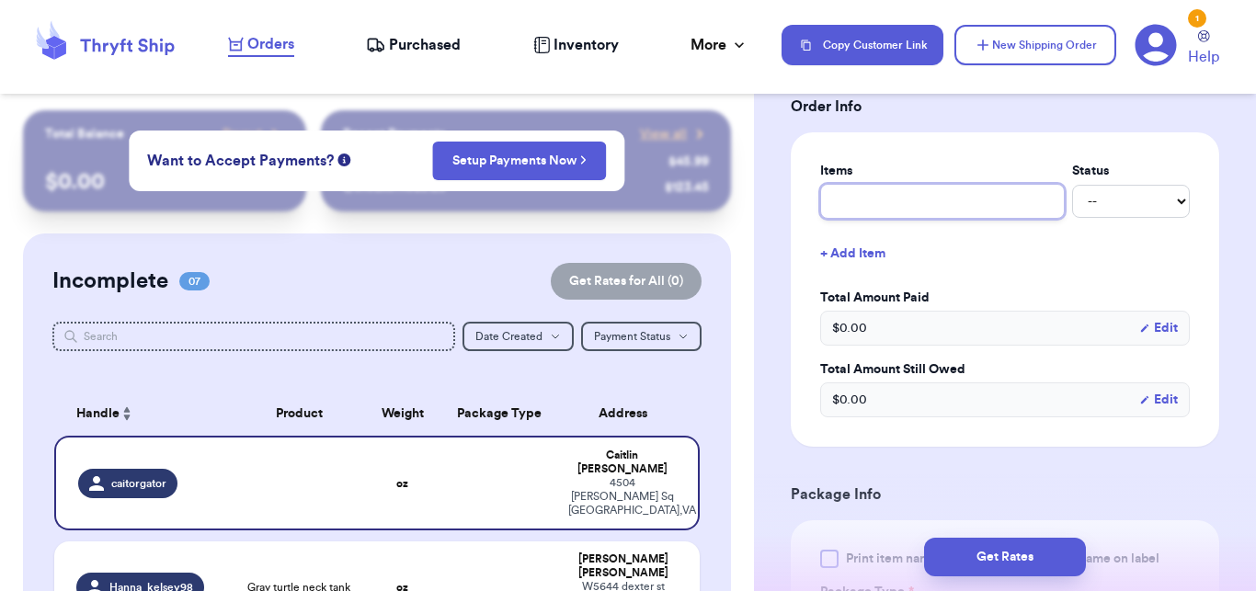
click at [858, 213] on input "text" at bounding box center [942, 201] width 245 height 35
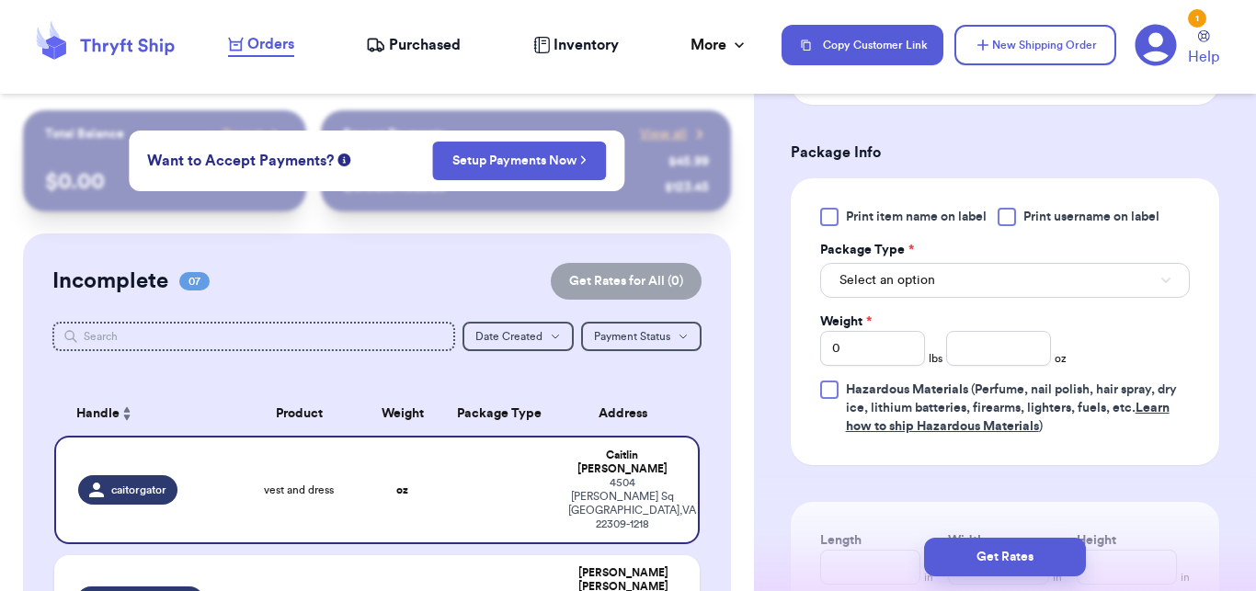
scroll to position [1052, 0]
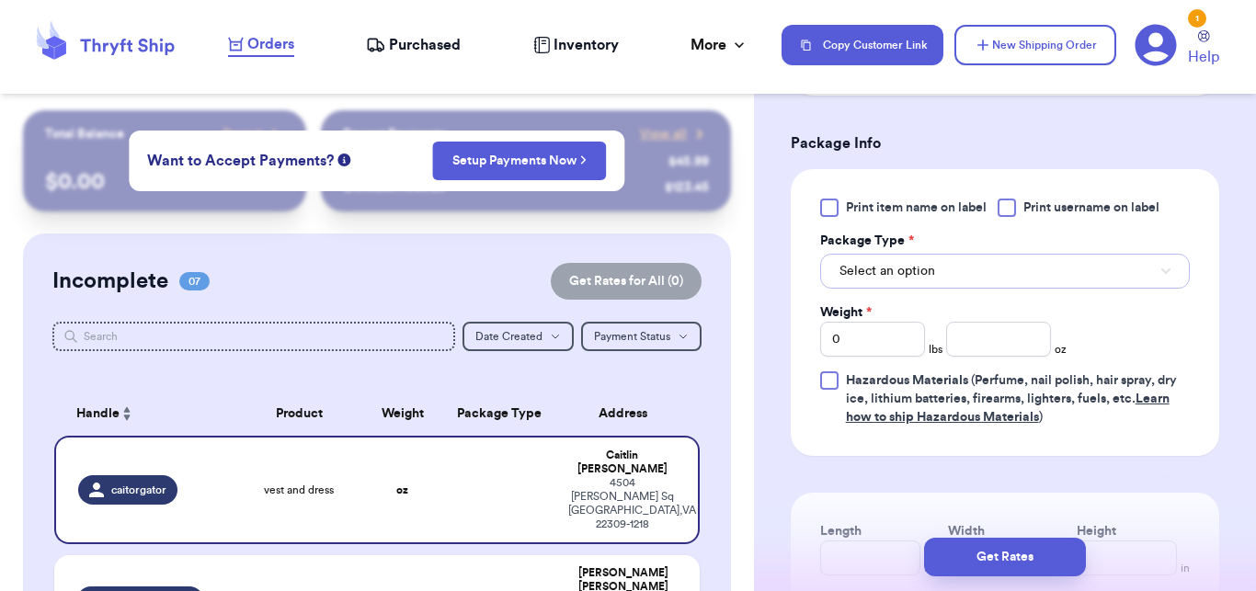
click at [1003, 276] on button "Select an option" at bounding box center [1005, 271] width 370 height 35
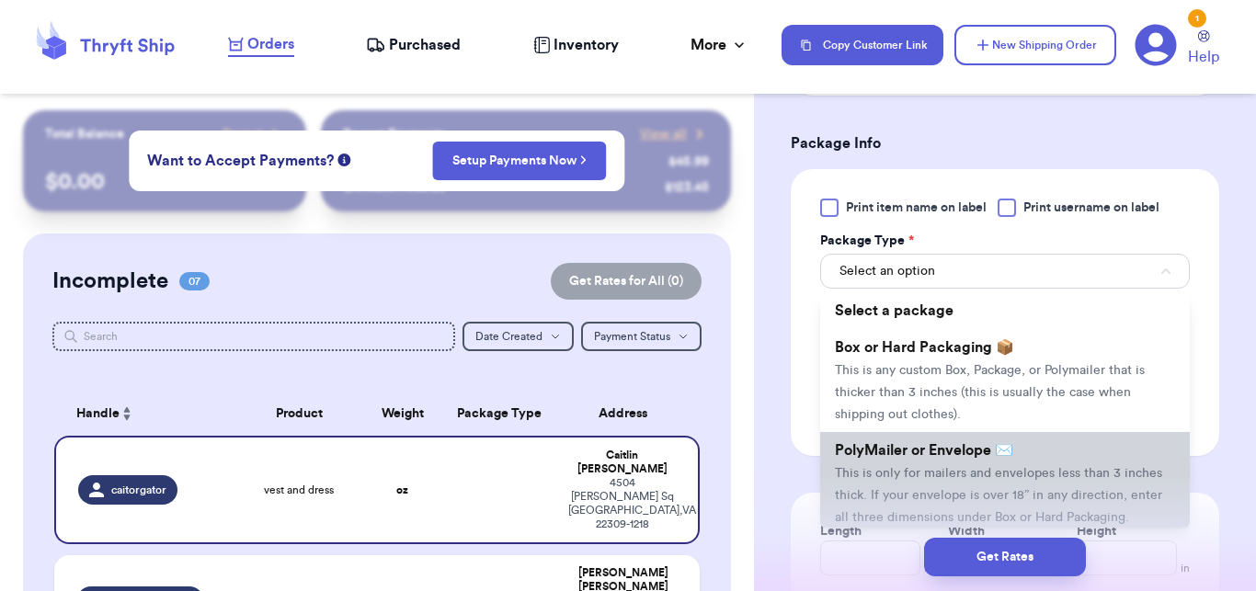
click at [931, 476] on span "This is only for mailers and envelopes less than 3 inches thick. If your envelo…" at bounding box center [998, 495] width 327 height 57
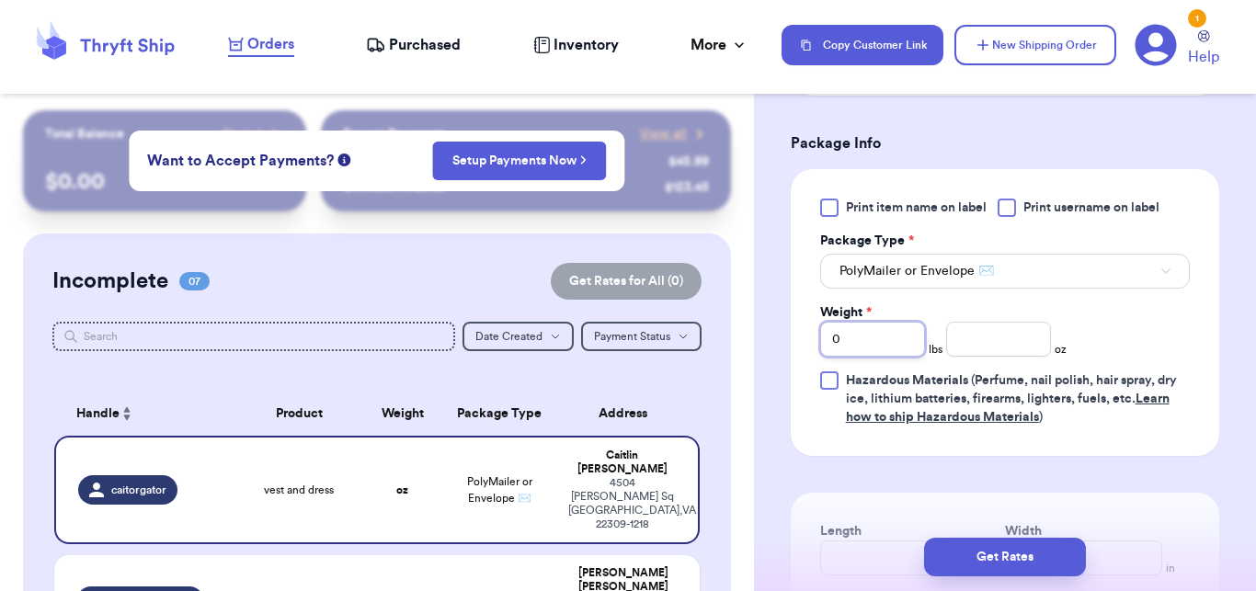
click at [898, 339] on input "0" at bounding box center [872, 339] width 105 height 35
click at [987, 344] on input "number" at bounding box center [998, 339] width 105 height 35
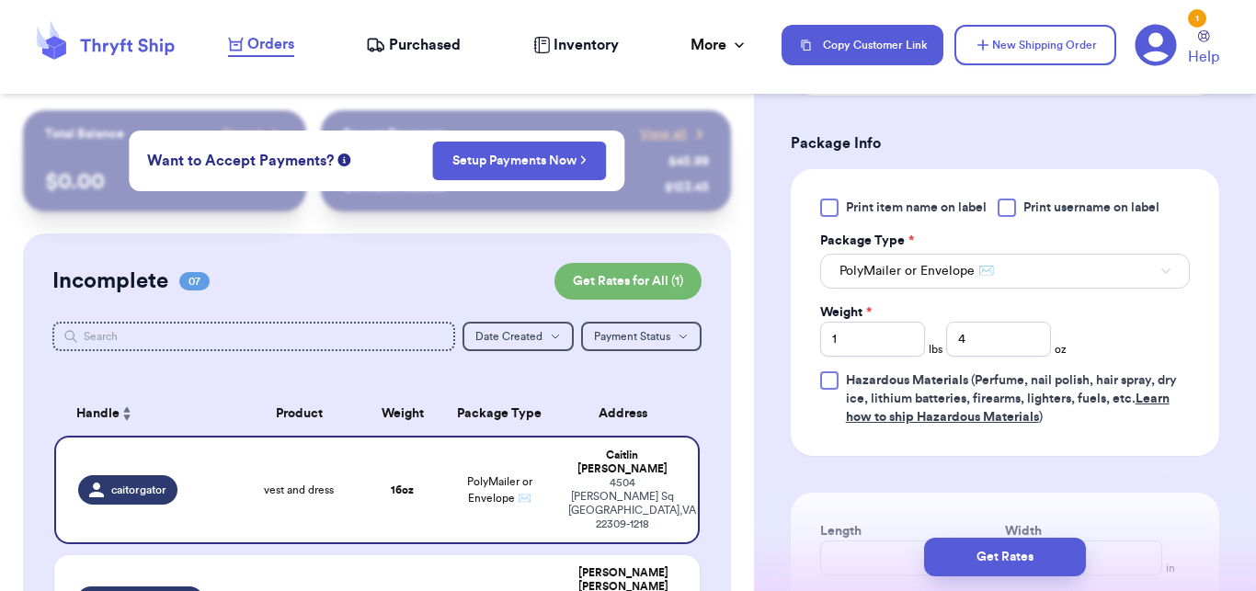
click at [1012, 535] on div "Get Rates" at bounding box center [1005, 557] width 502 height 68
click at [1019, 563] on button "Get Rates" at bounding box center [1005, 557] width 162 height 39
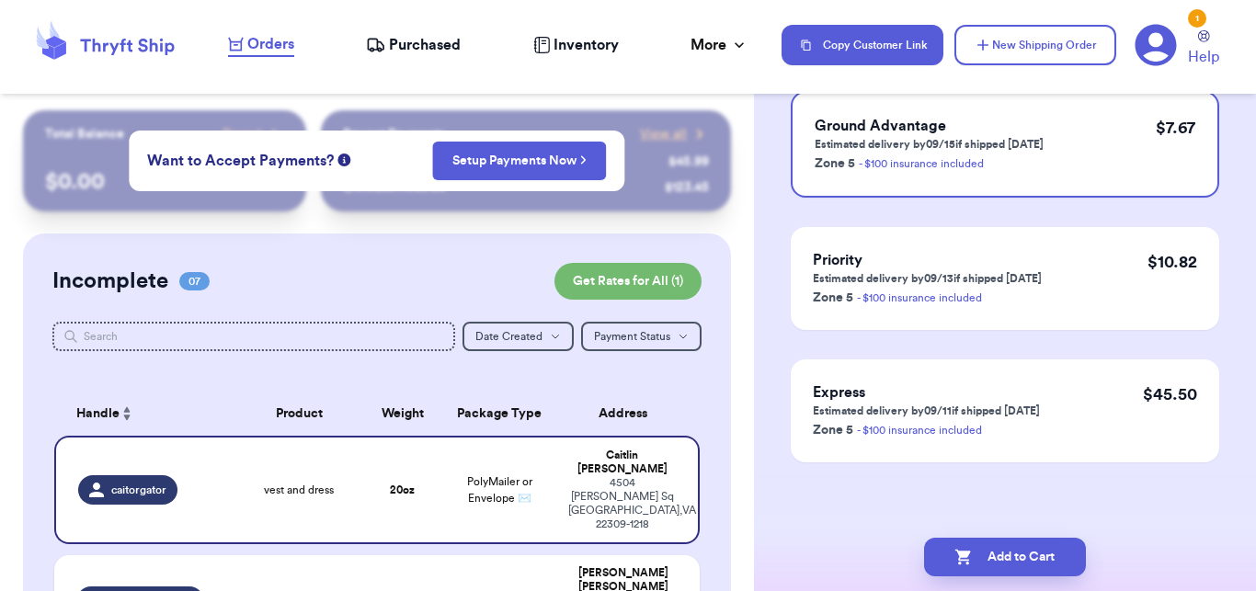
scroll to position [0, 0]
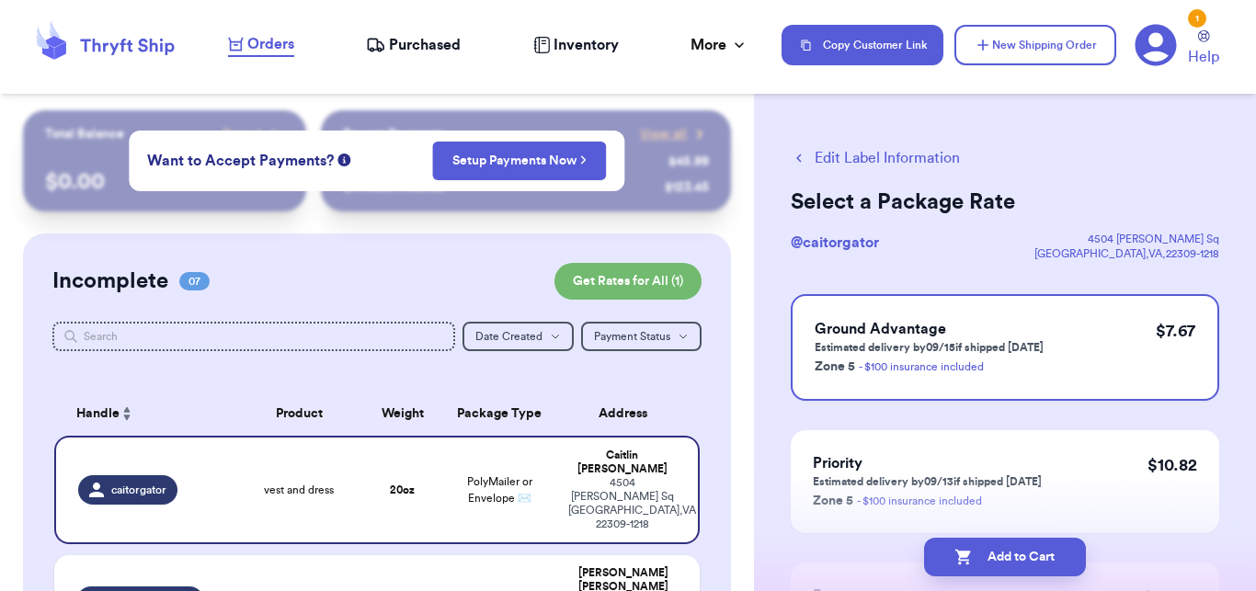
click at [1019, 563] on button "Add to Cart" at bounding box center [1005, 557] width 162 height 39
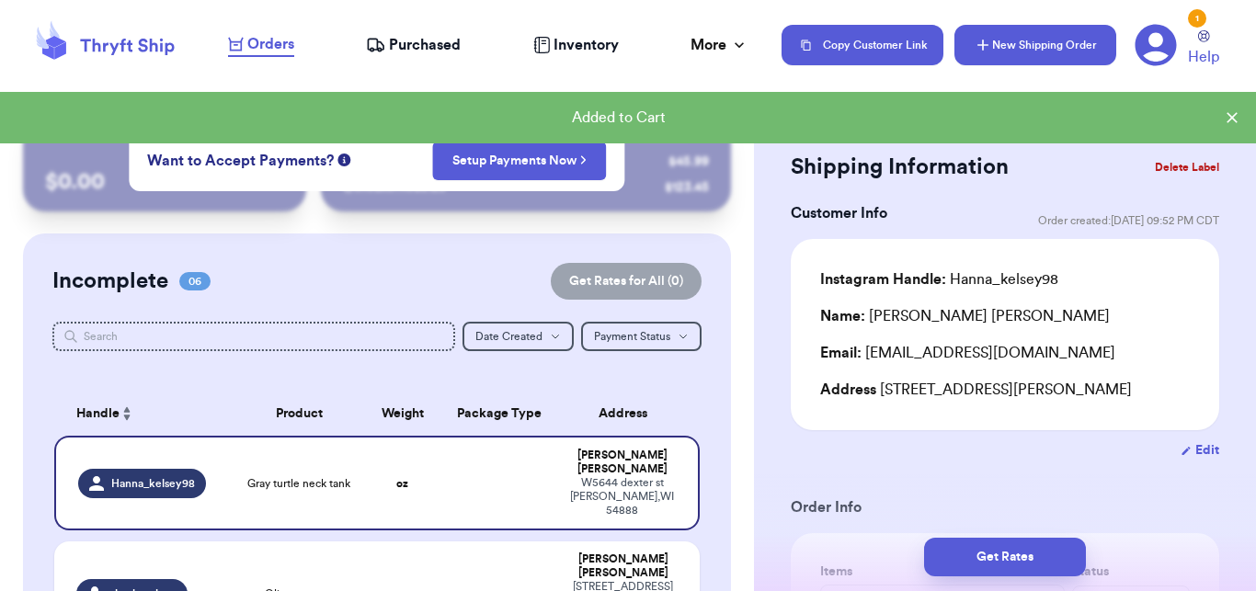
click at [988, 61] on button "New Shipping Order" at bounding box center [1036, 45] width 162 height 40
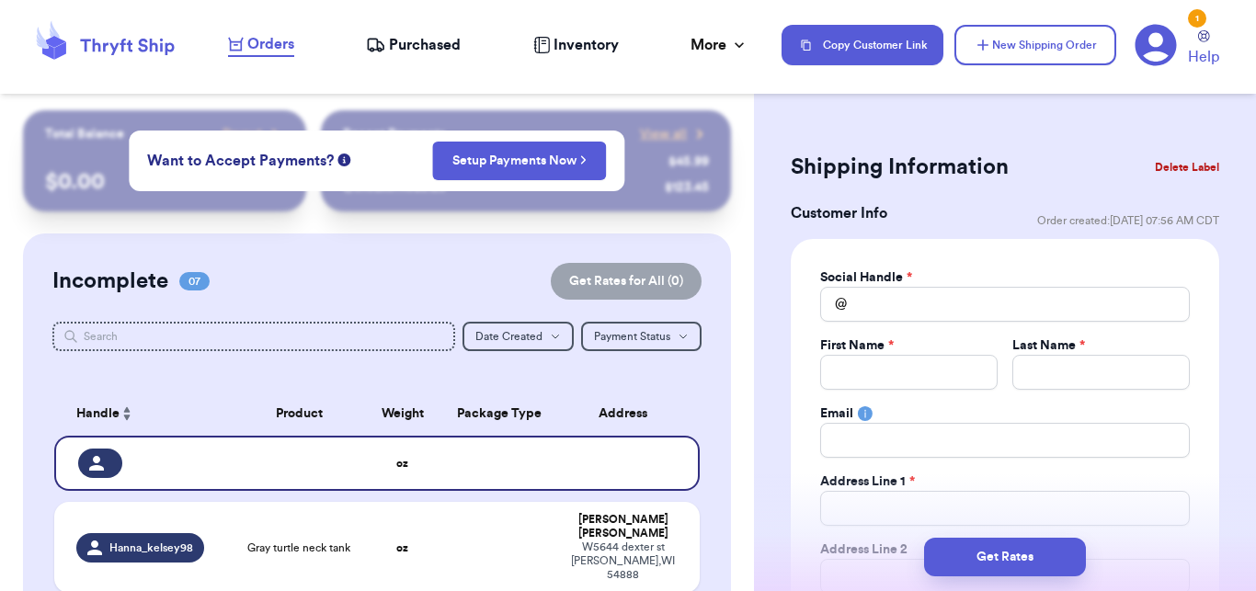
click at [928, 286] on div "Social Handle *" at bounding box center [1005, 278] width 370 height 18
click at [925, 303] on input "Total Amount Paid" at bounding box center [1005, 304] width 370 height 35
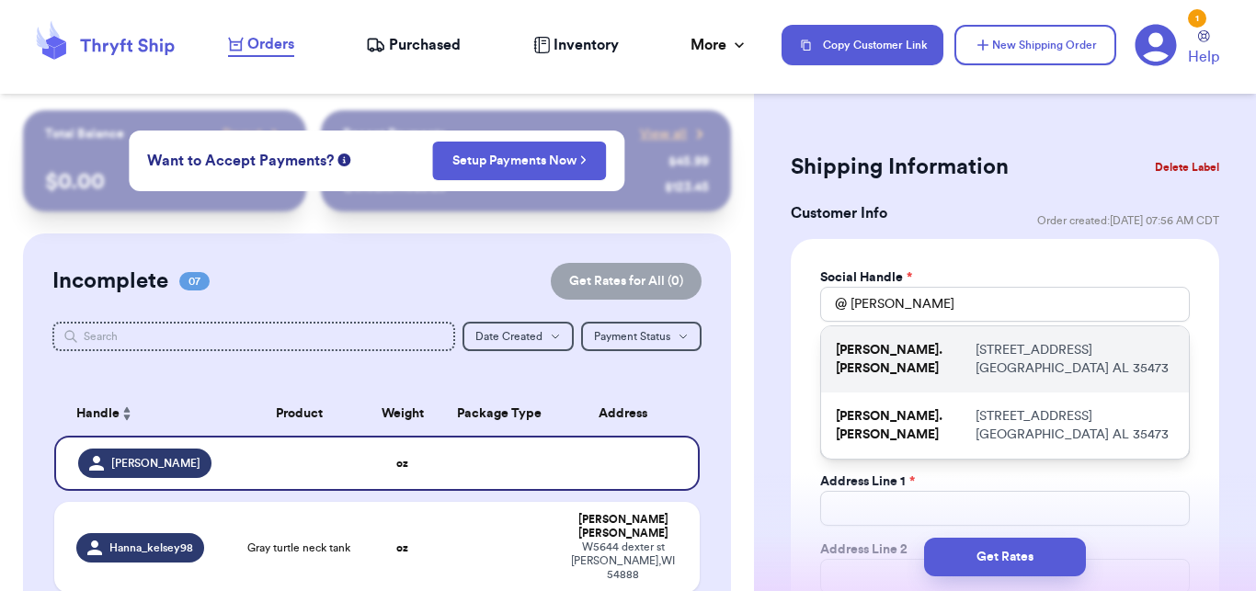
click at [932, 363] on div "[PERSON_NAME].[PERSON_NAME] [STREET_ADDRESS]" at bounding box center [1005, 359] width 368 height 66
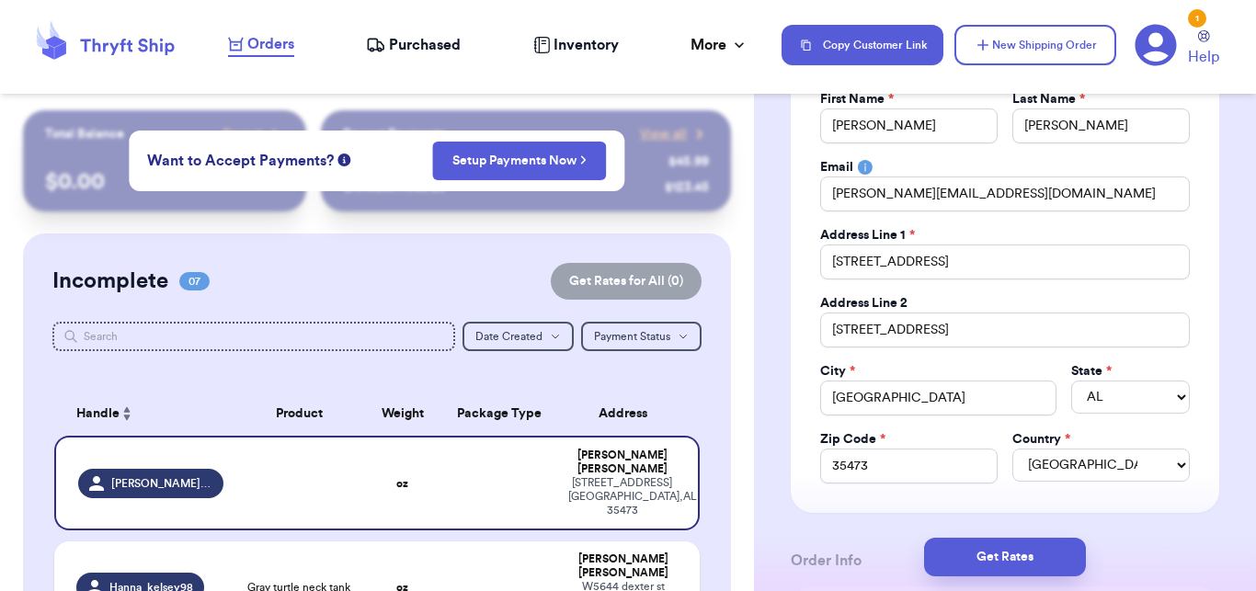
scroll to position [269, 0]
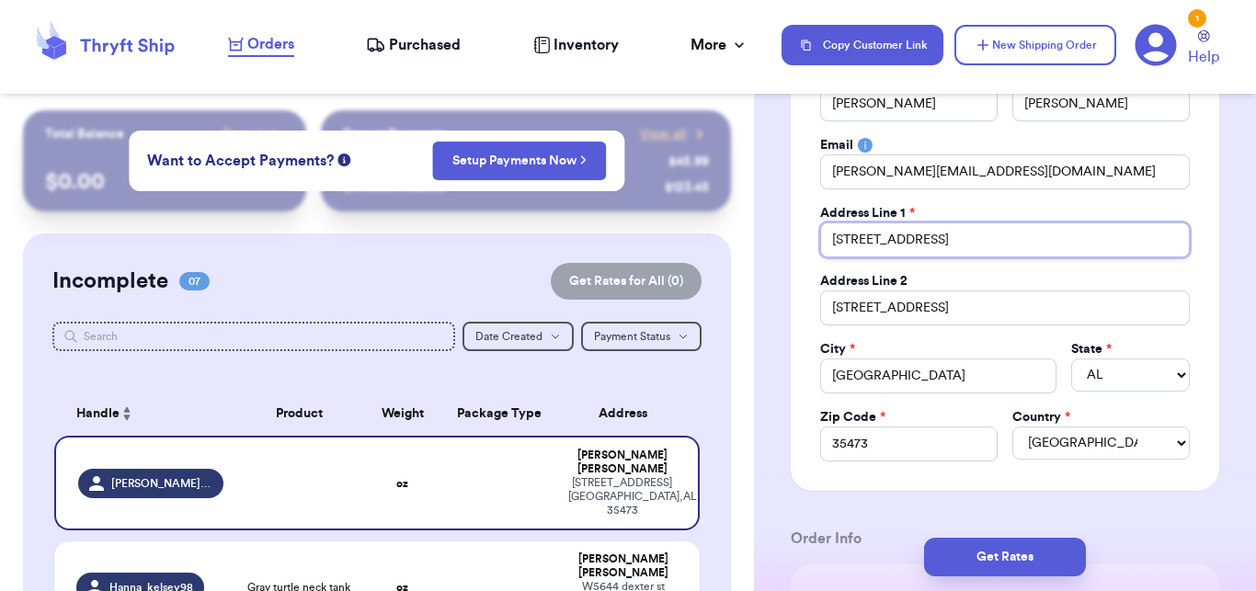
drag, startPoint x: 974, startPoint y: 246, endPoint x: 811, endPoint y: 245, distance: 162.8
click at [820, 245] on input "[STREET_ADDRESS]" at bounding box center [1005, 240] width 370 height 35
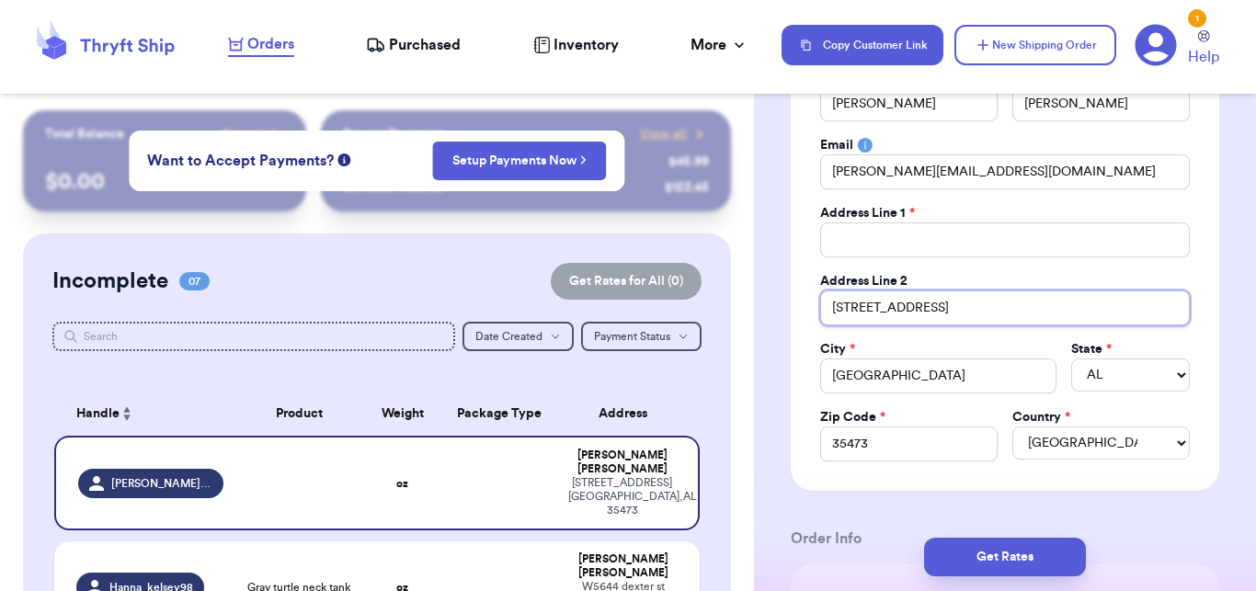
drag, startPoint x: 977, startPoint y: 309, endPoint x: 827, endPoint y: 309, distance: 149.9
click at [827, 309] on input "[STREET_ADDRESS]" at bounding box center [1005, 308] width 370 height 35
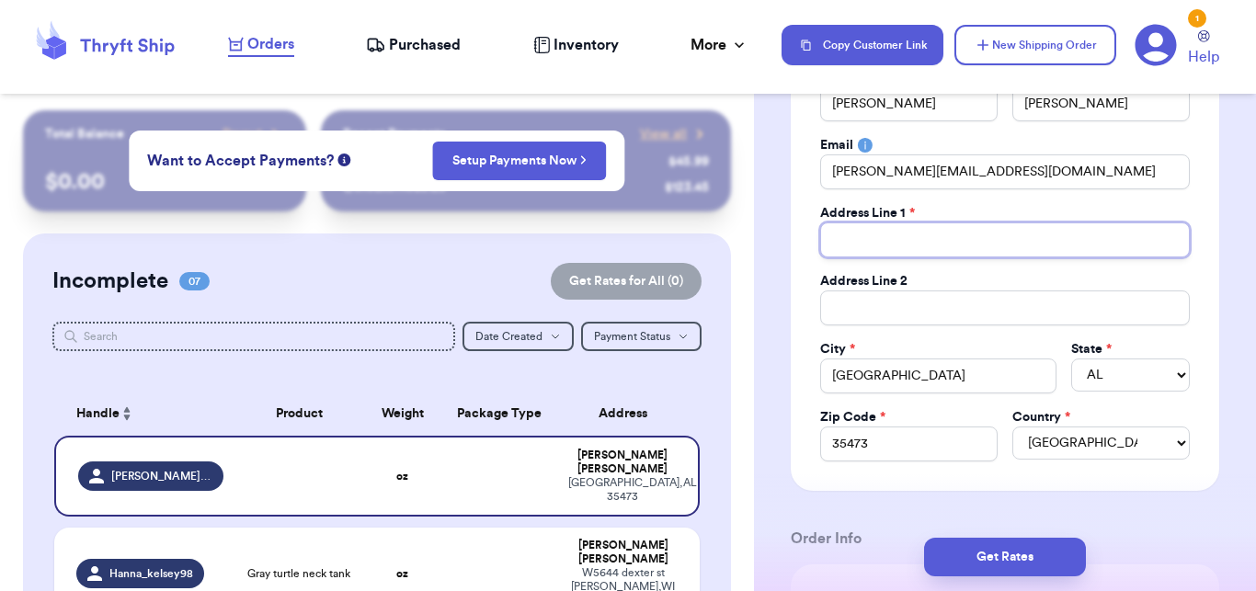
click at [955, 235] on input "Total Amount Paid" at bounding box center [1005, 240] width 370 height 35
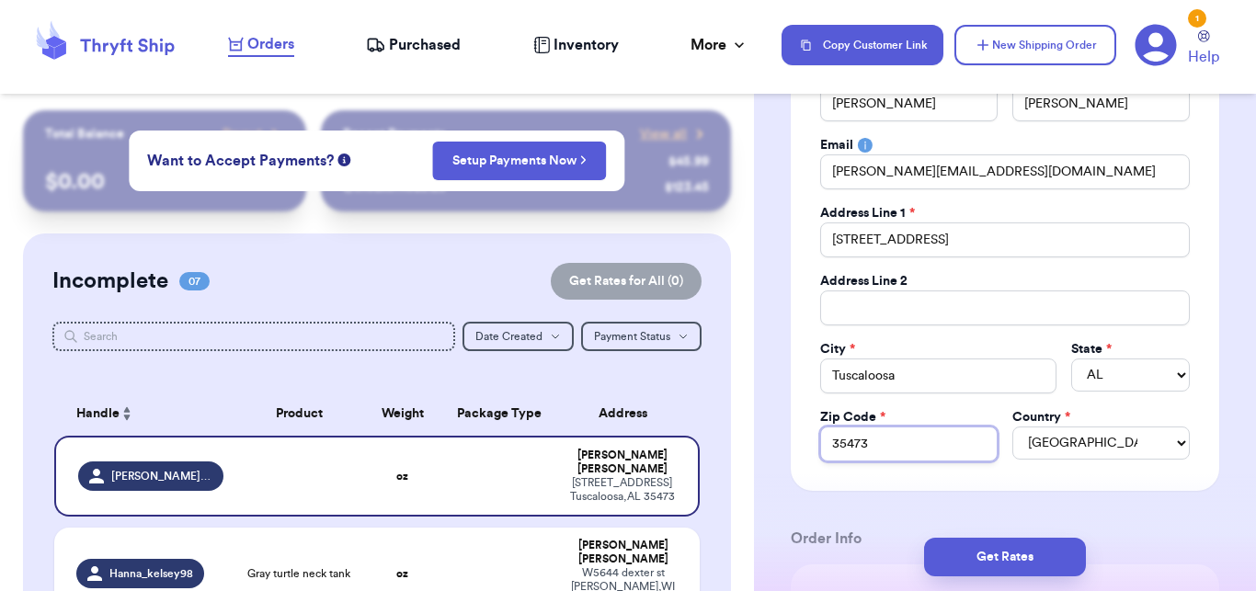
click at [920, 431] on input "35473" at bounding box center [908, 444] width 177 height 35
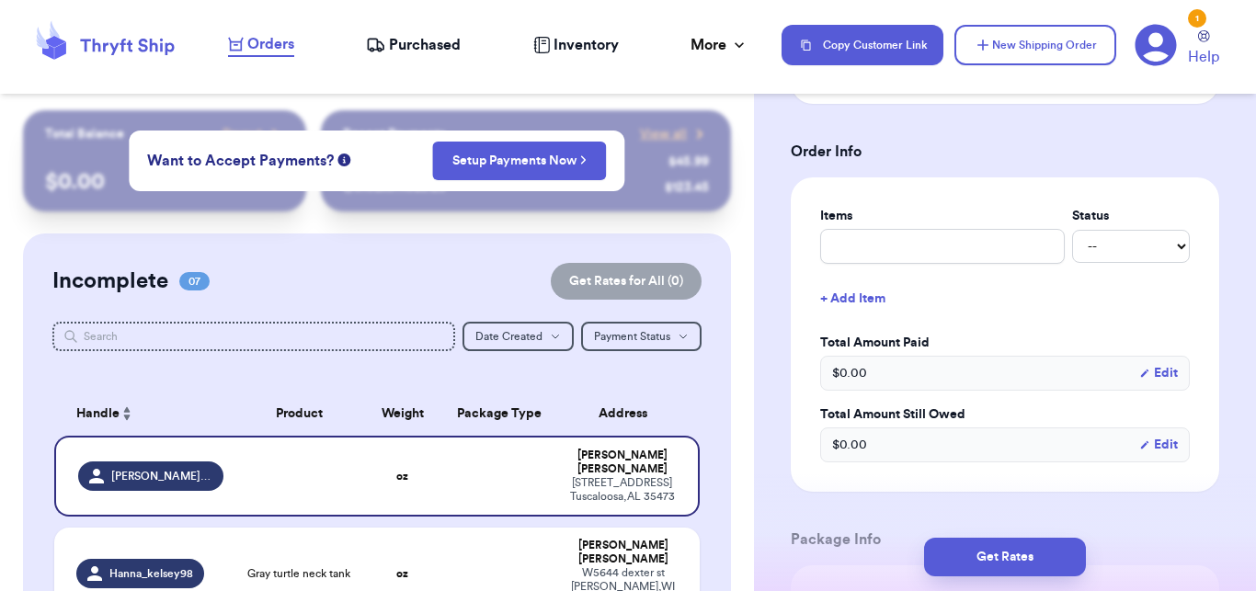
scroll to position [684, 0]
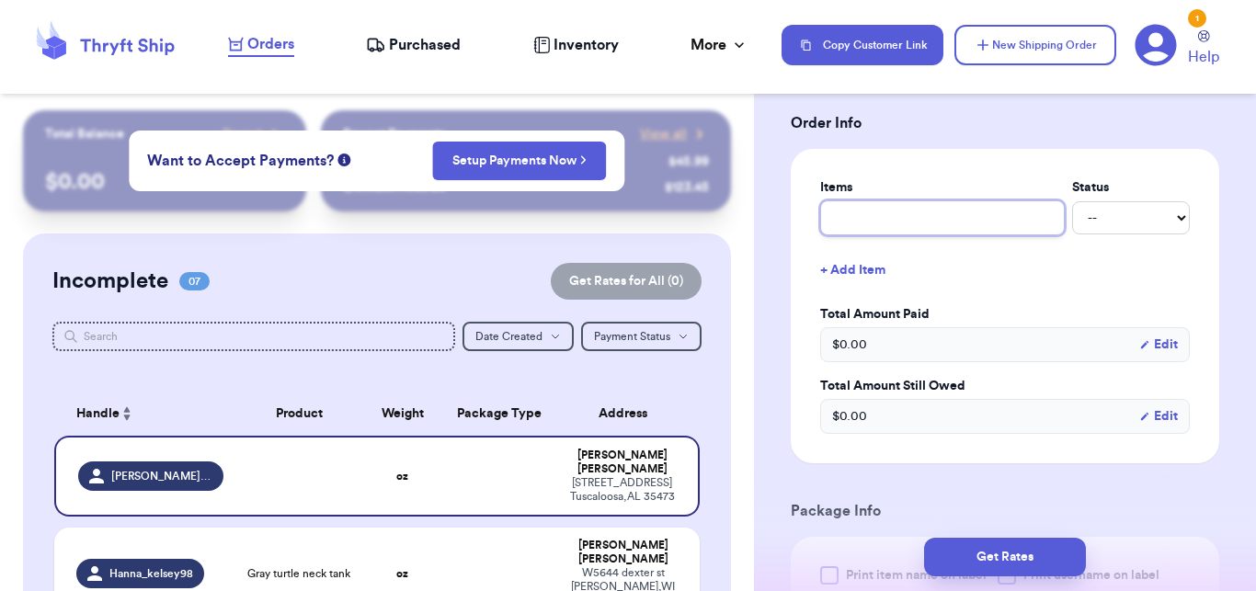
click at [868, 221] on input "text" at bounding box center [942, 217] width 245 height 35
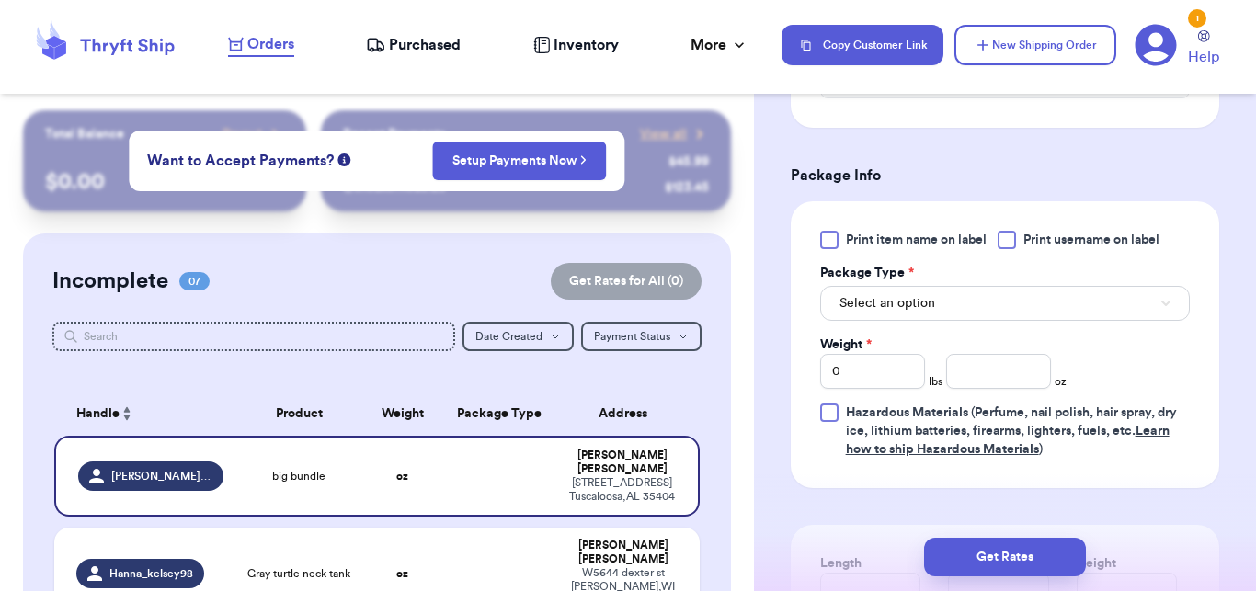
scroll to position [1078, 0]
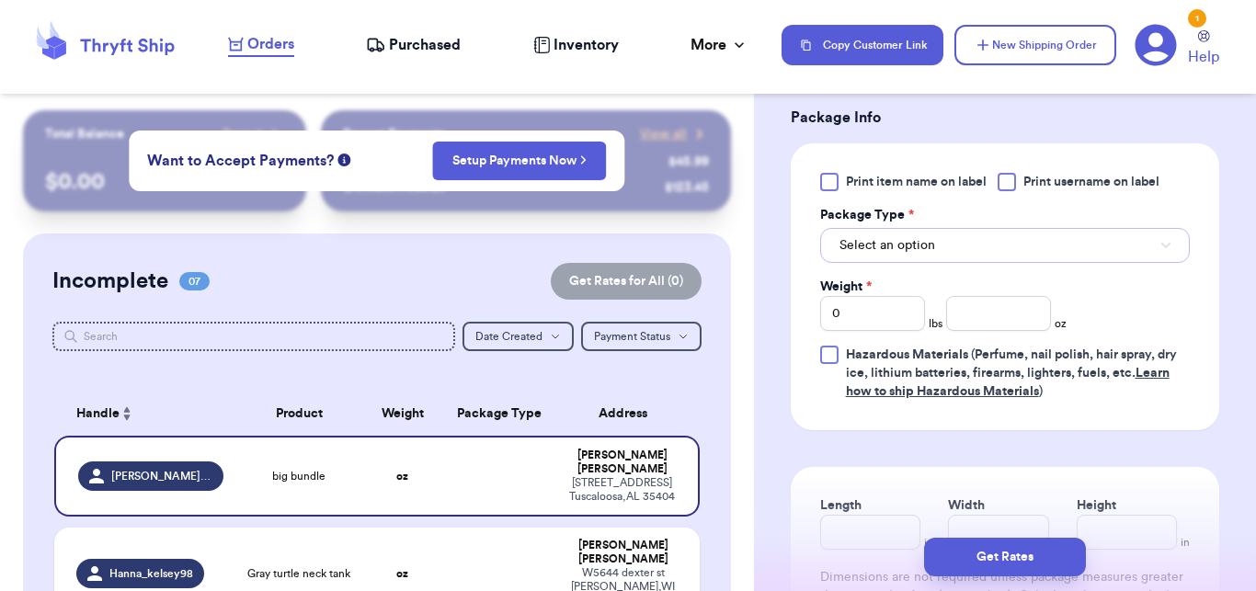
click at [999, 254] on button "Select an option" at bounding box center [1005, 245] width 370 height 35
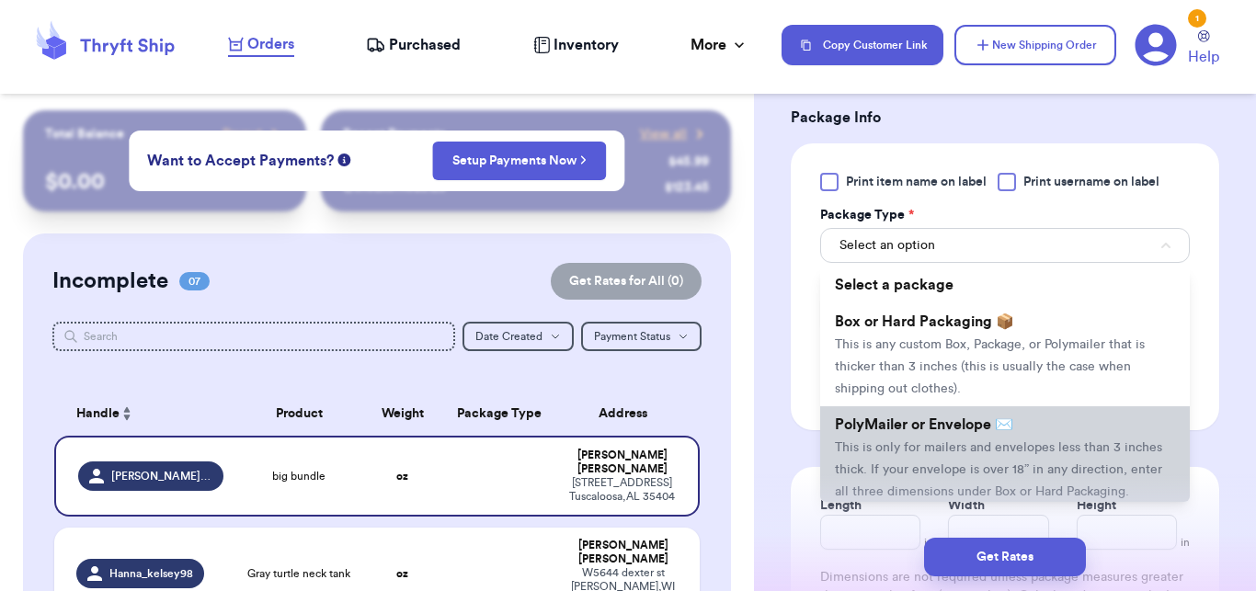
click at [892, 473] on span "This is only for mailers and envelopes less than 3 inches thick. If your envelo…" at bounding box center [998, 469] width 327 height 57
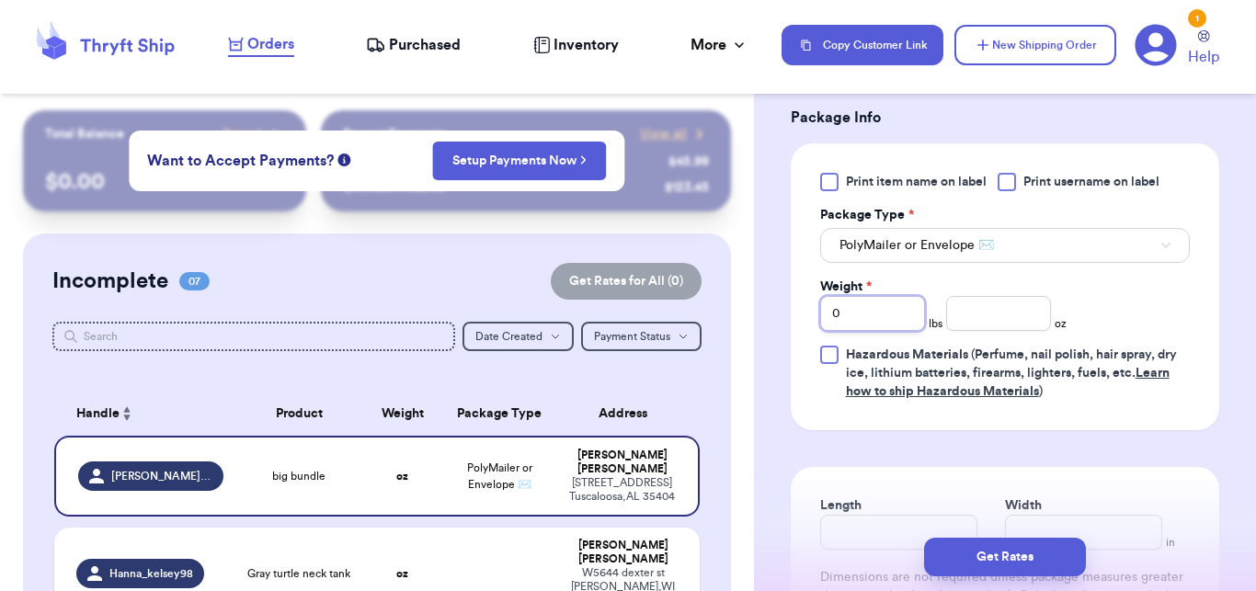
click at [878, 308] on input "0" at bounding box center [872, 313] width 105 height 35
click at [976, 310] on input "number" at bounding box center [998, 313] width 105 height 35
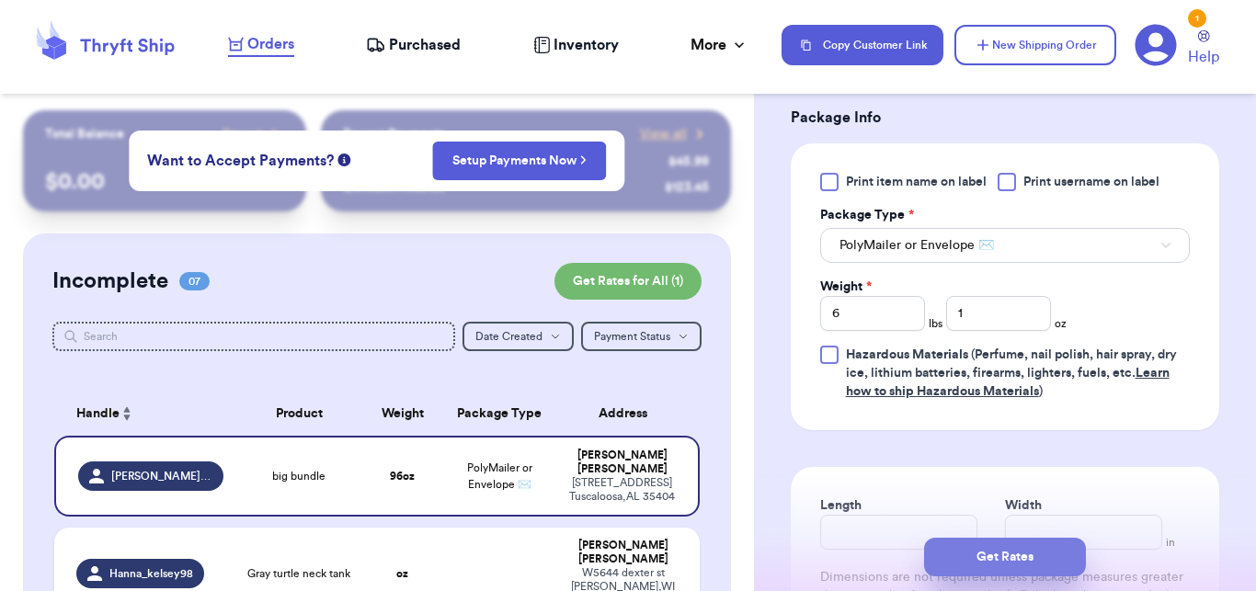
click at [971, 548] on button "Get Rates" at bounding box center [1005, 557] width 162 height 39
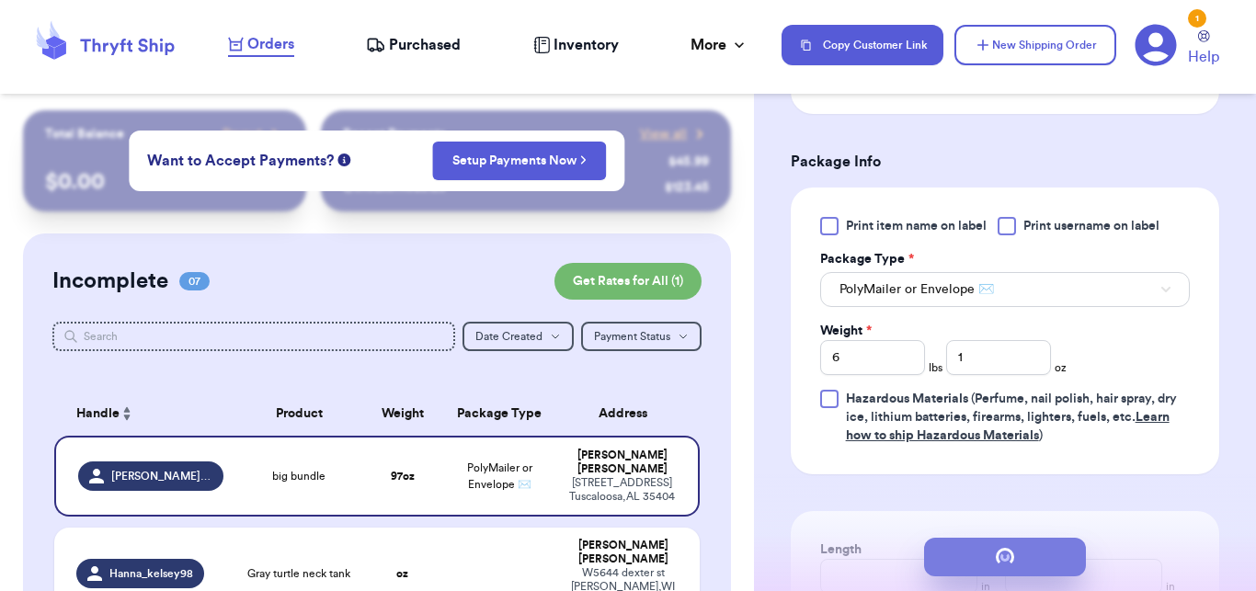
scroll to position [0, 0]
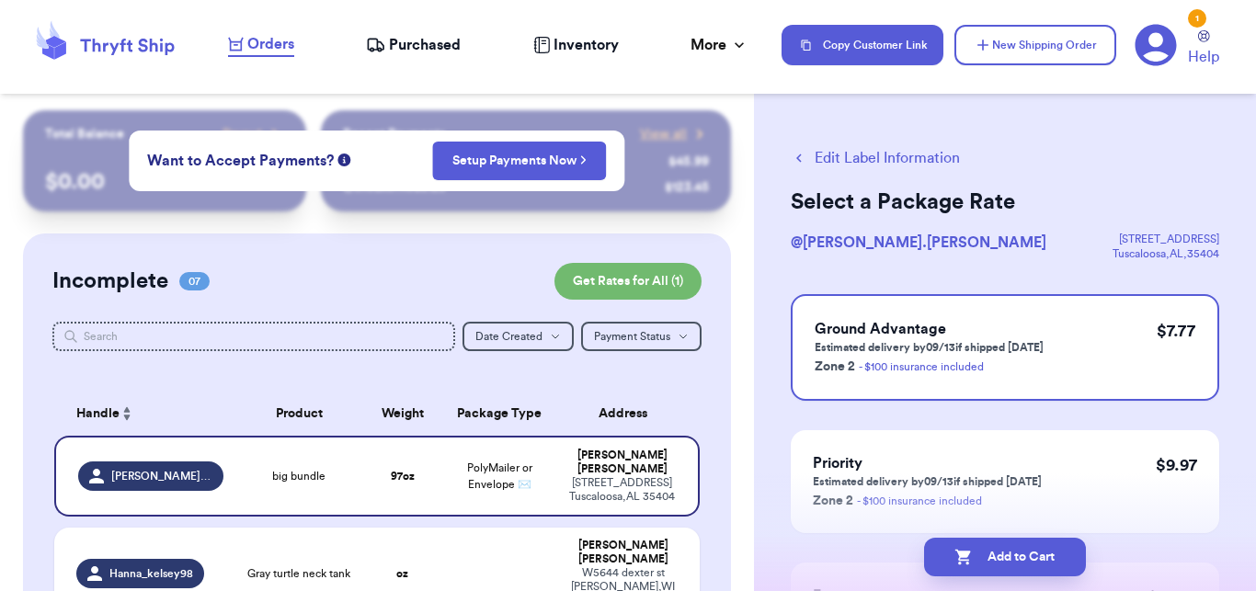
click at [971, 548] on icon "button" at bounding box center [964, 557] width 18 height 18
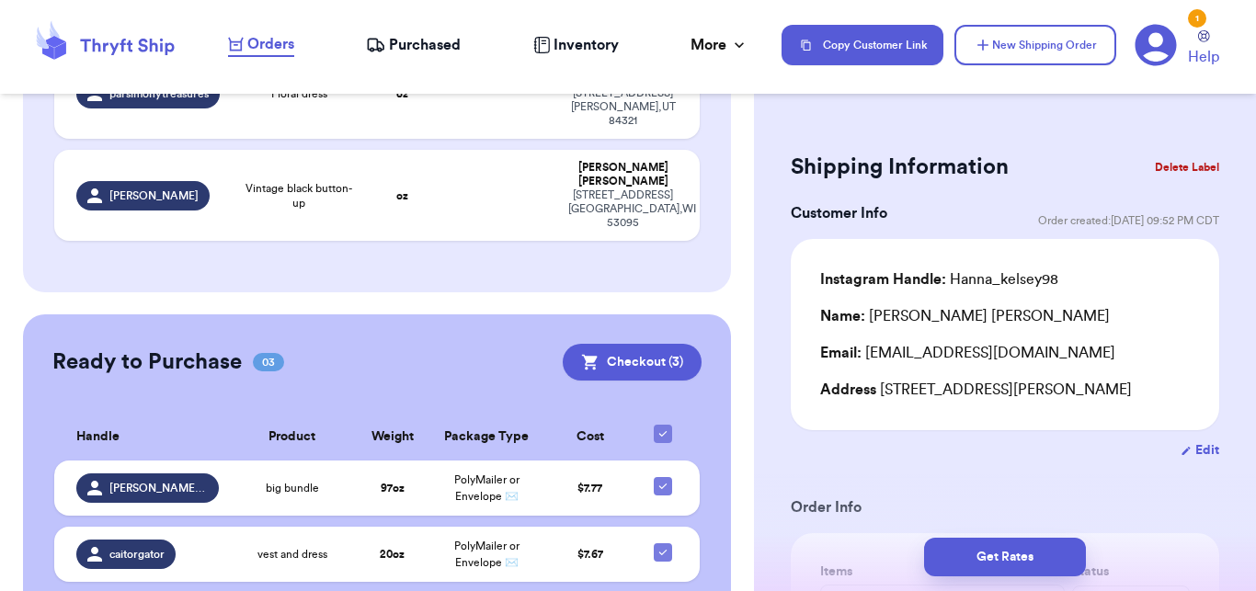
scroll to position [834, 0]
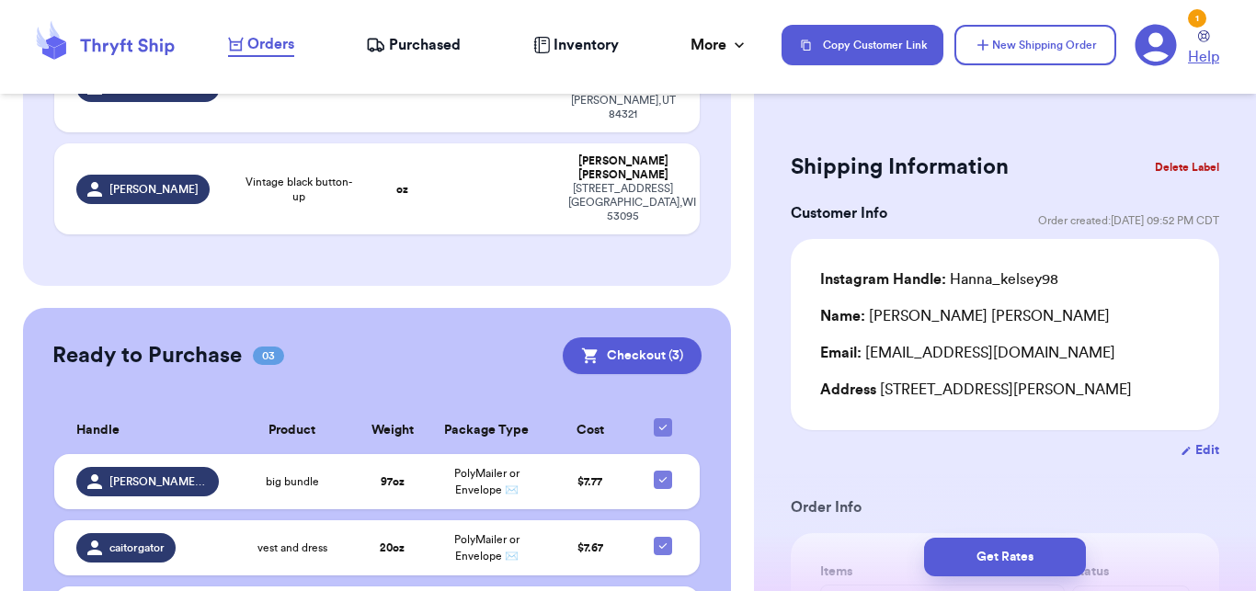
click at [1202, 37] on icon at bounding box center [1204, 36] width 12 height 12
click at [1161, 43] on icon at bounding box center [1156, 45] width 42 height 42
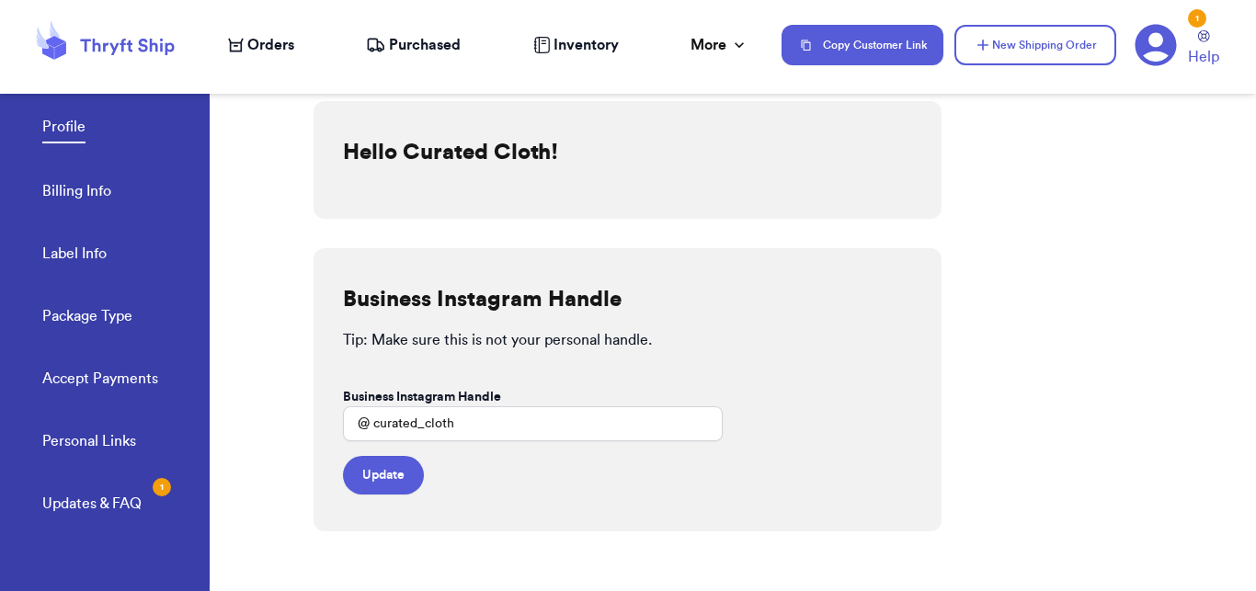
click at [119, 196] on div "Profile Billing Info Label Info Package Type Accept Payments" at bounding box center [125, 247] width 167 height 366
click at [91, 192] on link "Billing Info" at bounding box center [76, 193] width 69 height 26
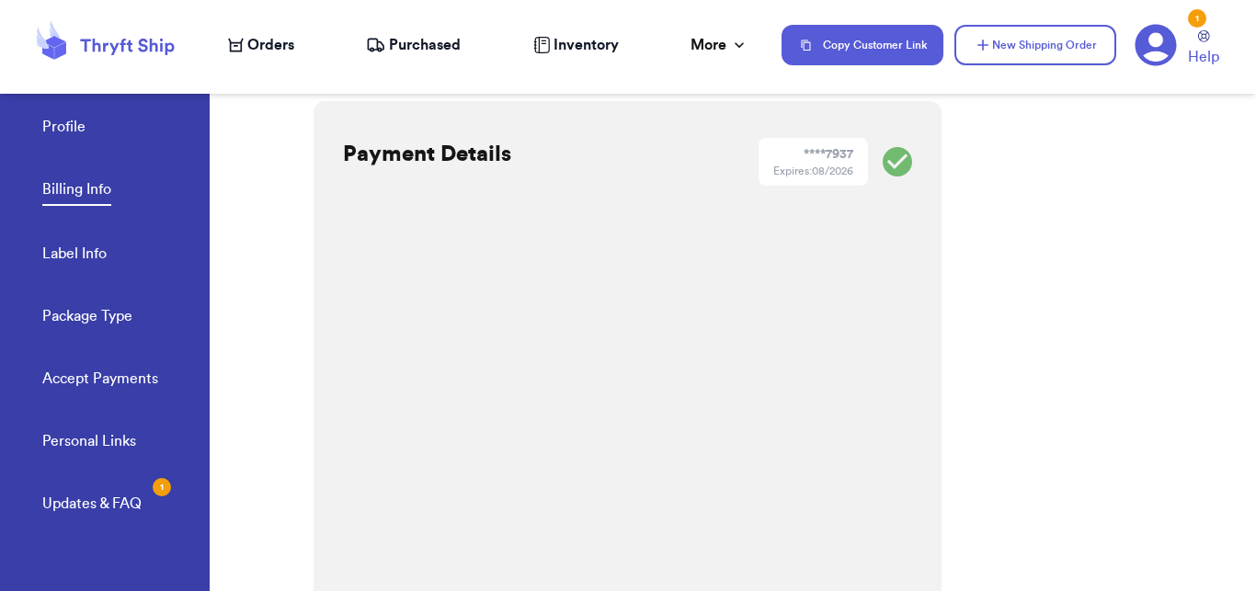
click at [939, 527] on div "Payment Details **** 7937 Expires: 08/2026 Your card number is incomplete. Save…" at bounding box center [785, 327] width 943 height 527
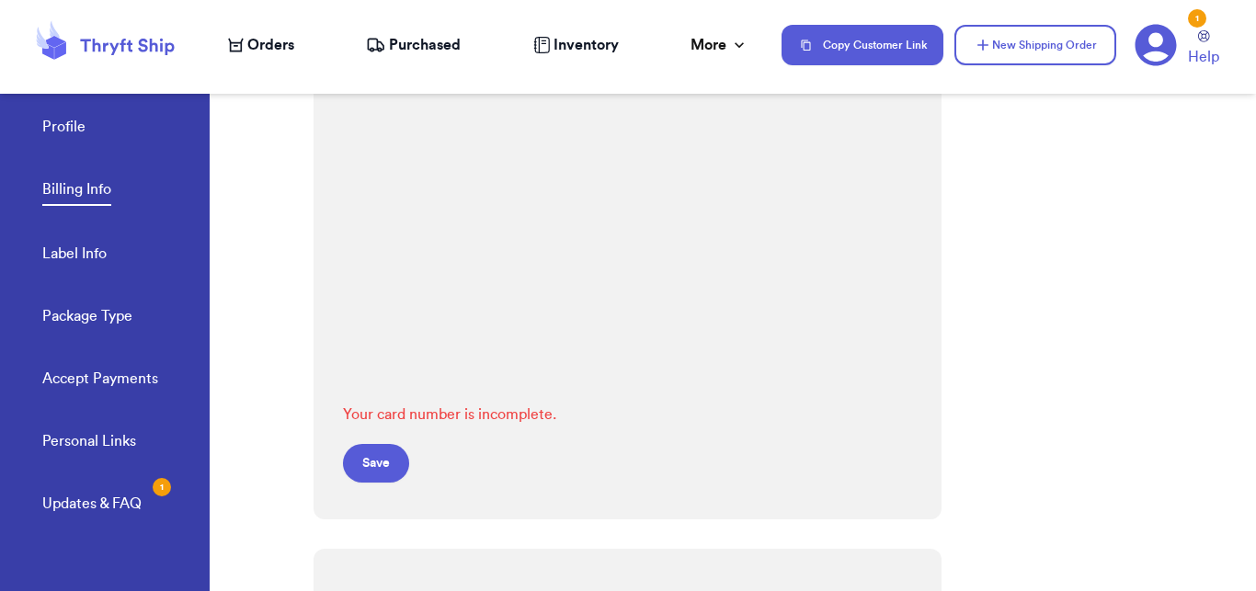
scroll to position [353, 0]
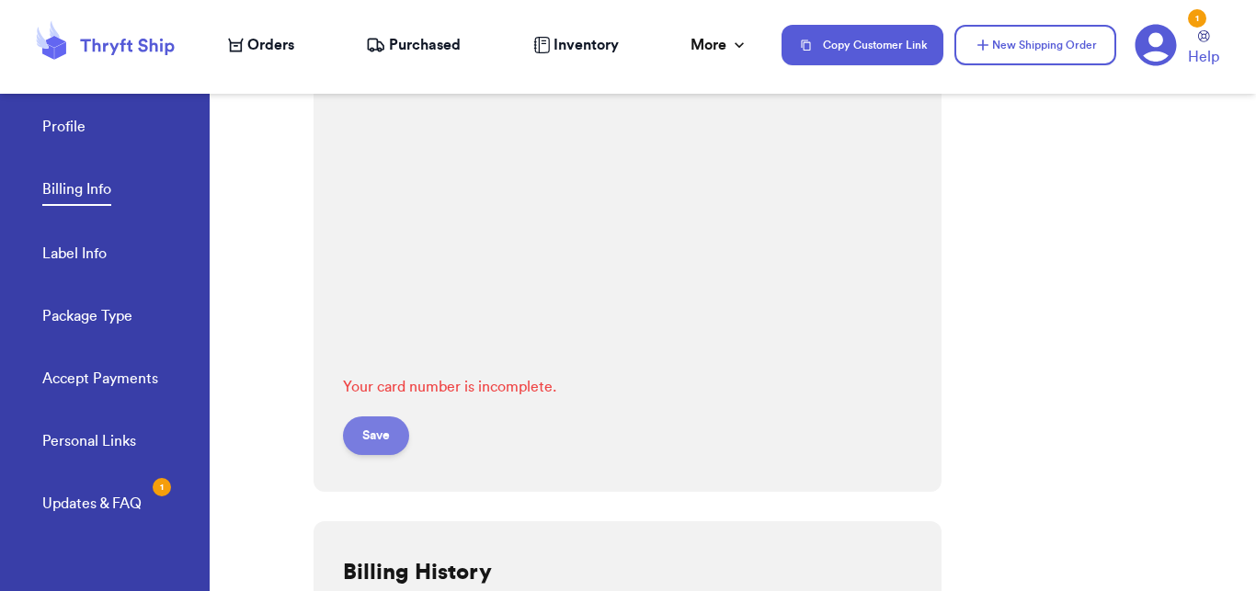
click at [383, 440] on button "Save" at bounding box center [376, 436] width 66 height 39
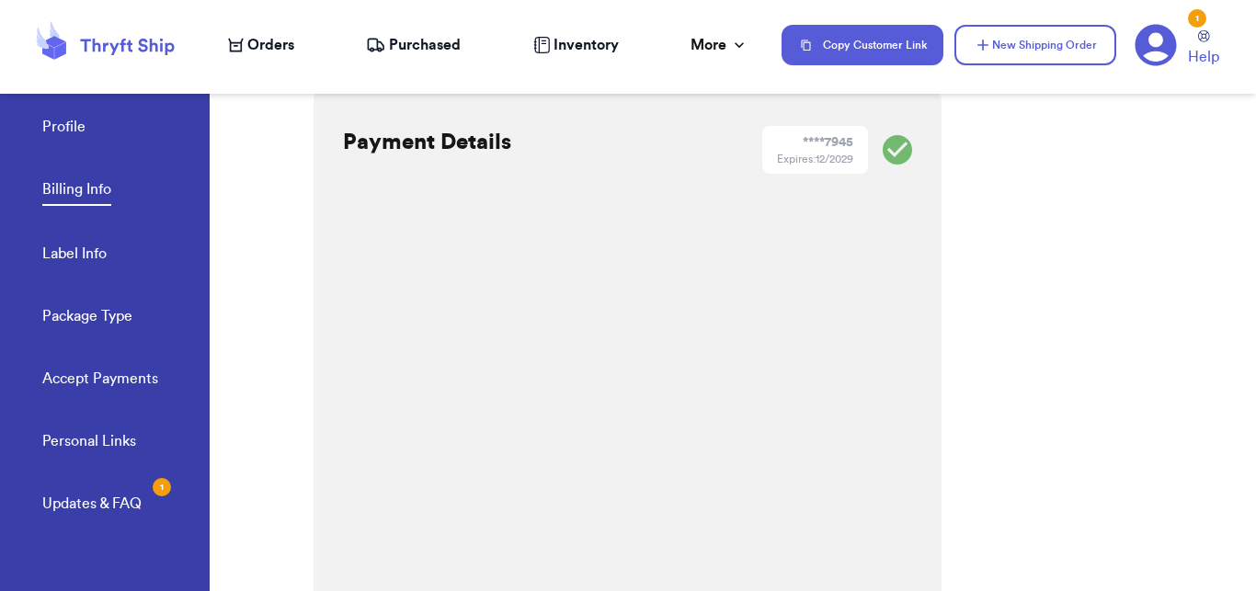
scroll to position [0, 0]
click at [302, 46] on div "Orders Purchased Inventory More Stats Completed Orders Payments Payouts" at bounding box center [495, 45] width 535 height 22
click at [280, 40] on span "Orders" at bounding box center [270, 45] width 47 height 22
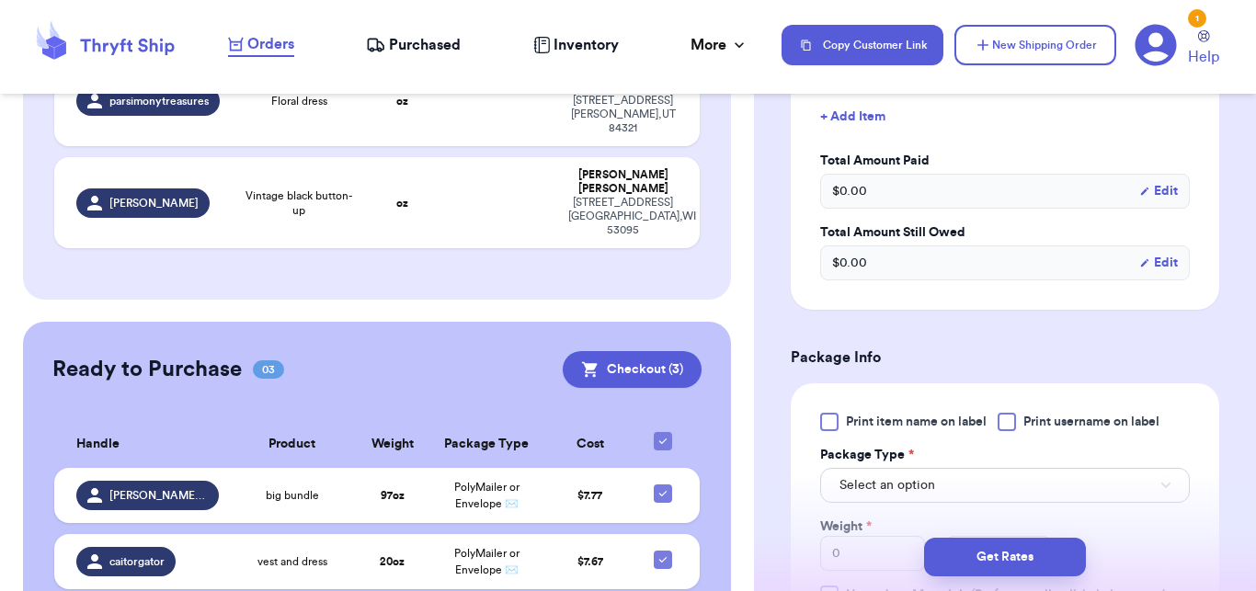
scroll to position [834, 0]
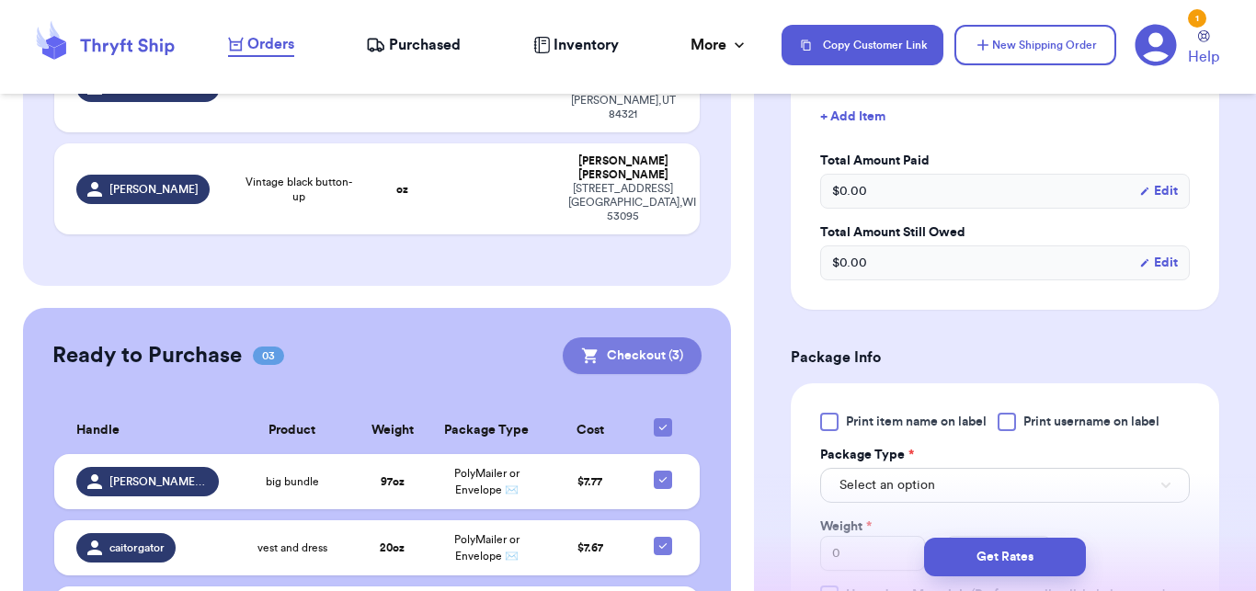
click at [623, 337] on button "Checkout ( 3 )" at bounding box center [632, 355] width 139 height 37
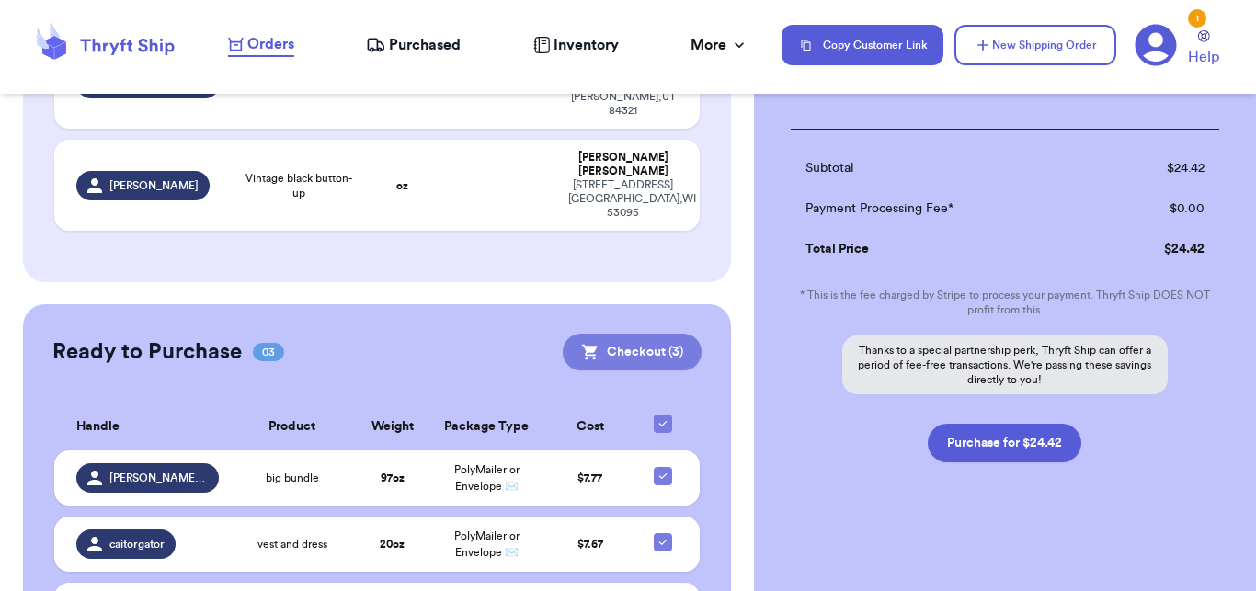
scroll to position [505, 0]
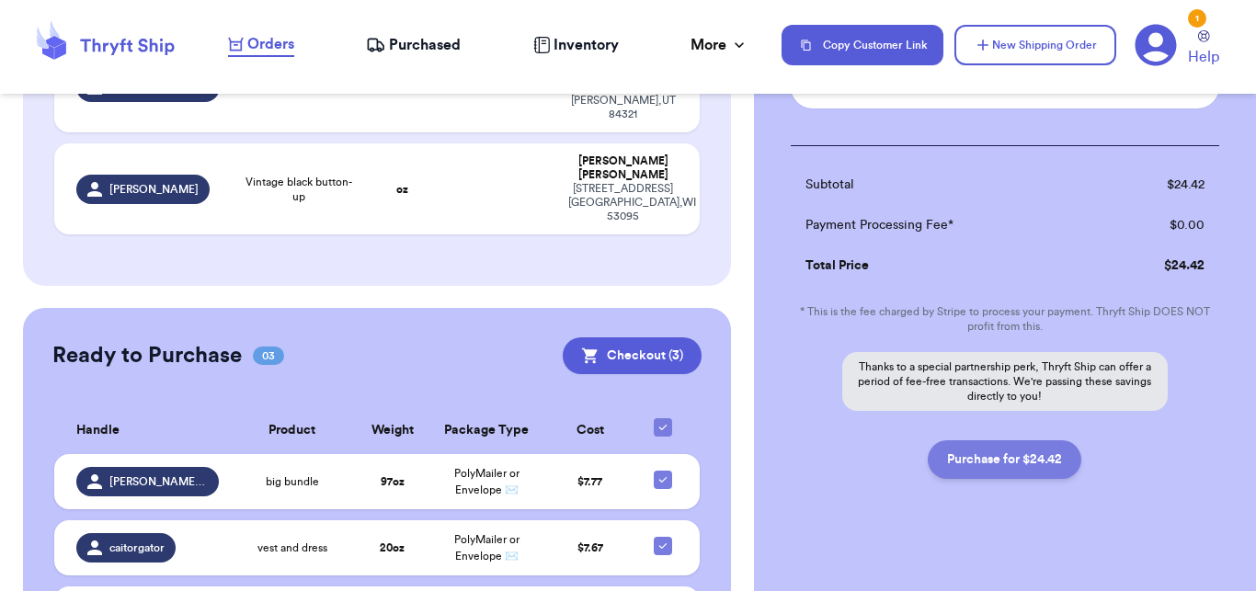
click at [993, 451] on button "Purchase for $24.42" at bounding box center [1005, 459] width 154 height 39
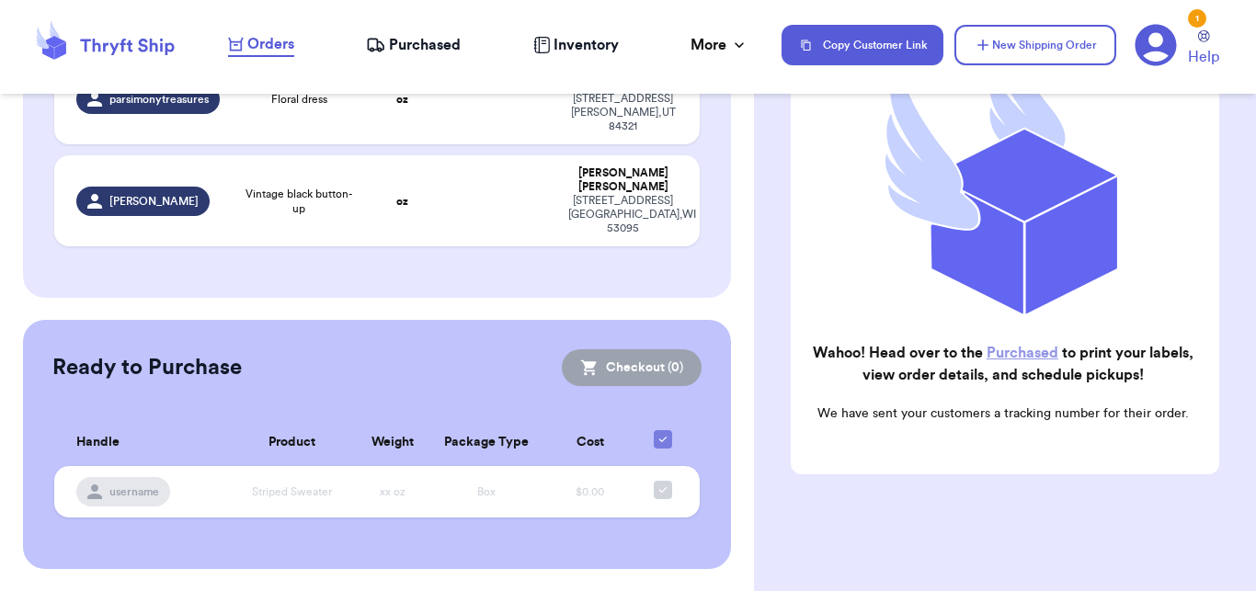
scroll to position [694, 0]
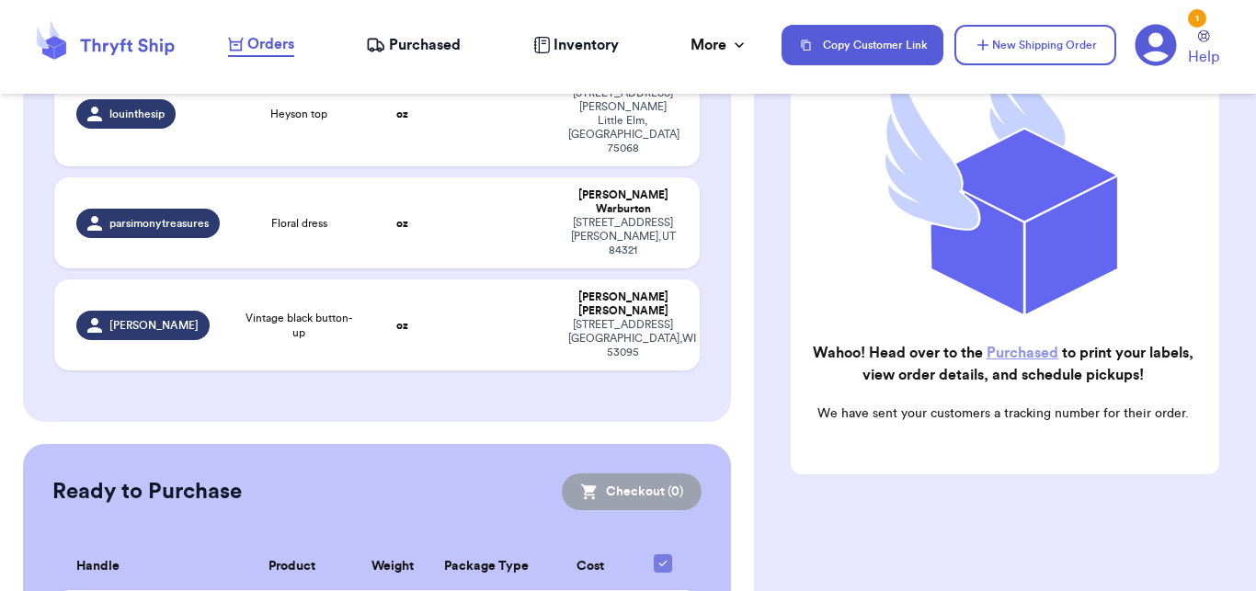
click at [433, 48] on span "Purchased" at bounding box center [425, 45] width 72 height 22
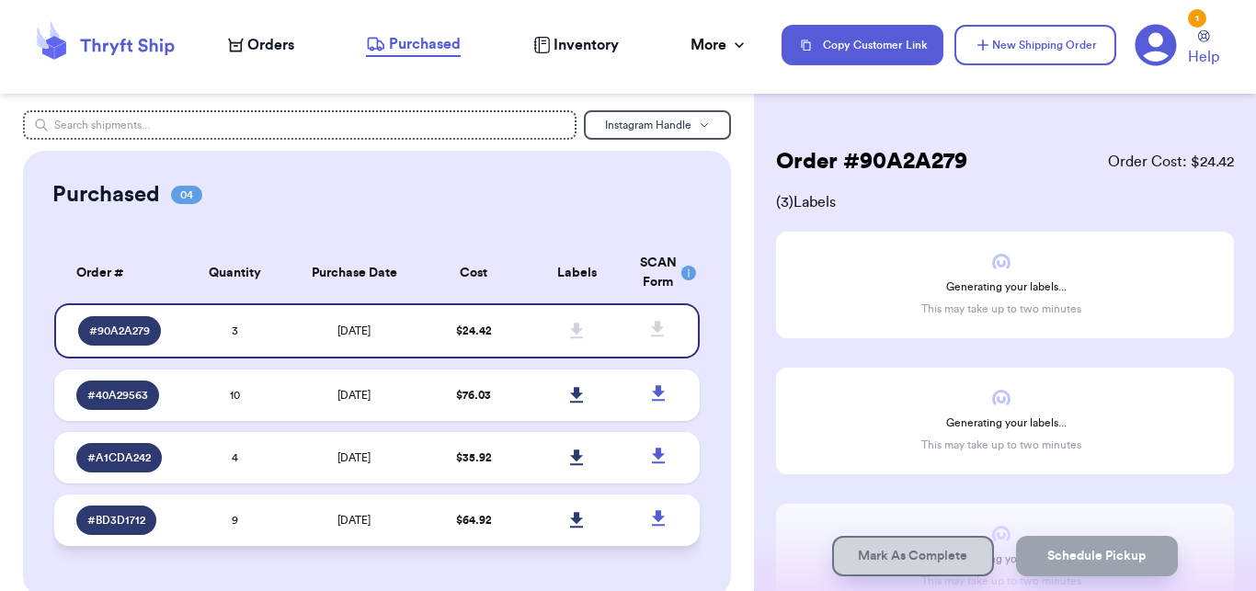
click at [338, 537] on td "[DATE]" at bounding box center [354, 520] width 136 height 51
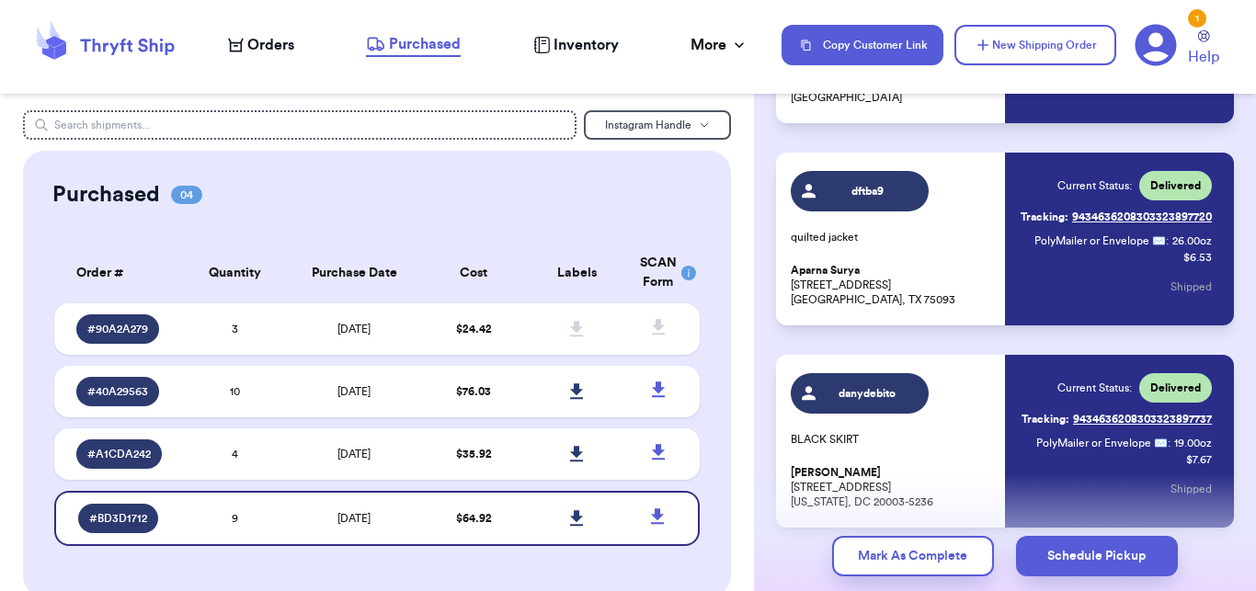
scroll to position [1579, 0]
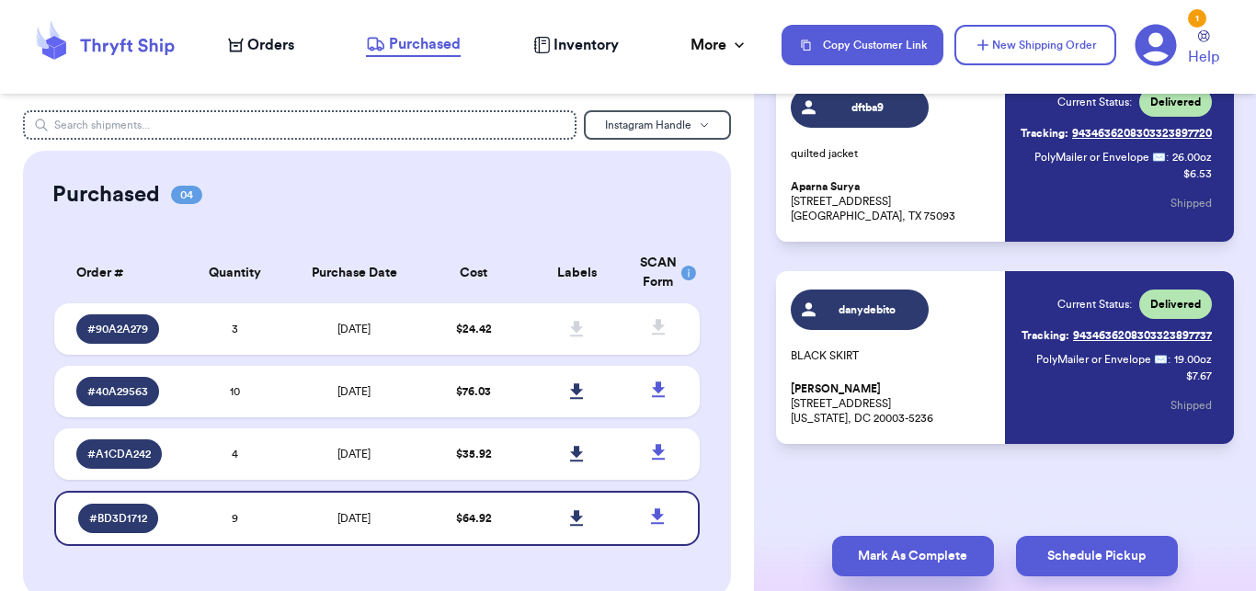
click at [899, 567] on button "Mark As Complete" at bounding box center [913, 556] width 162 height 40
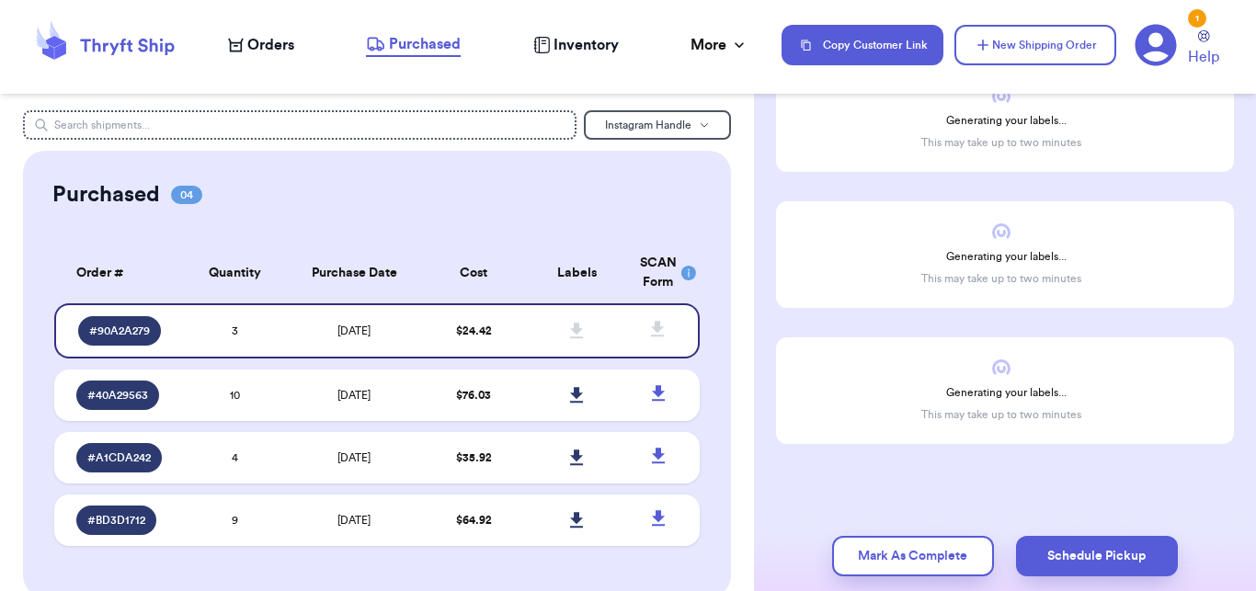
scroll to position [166, 0]
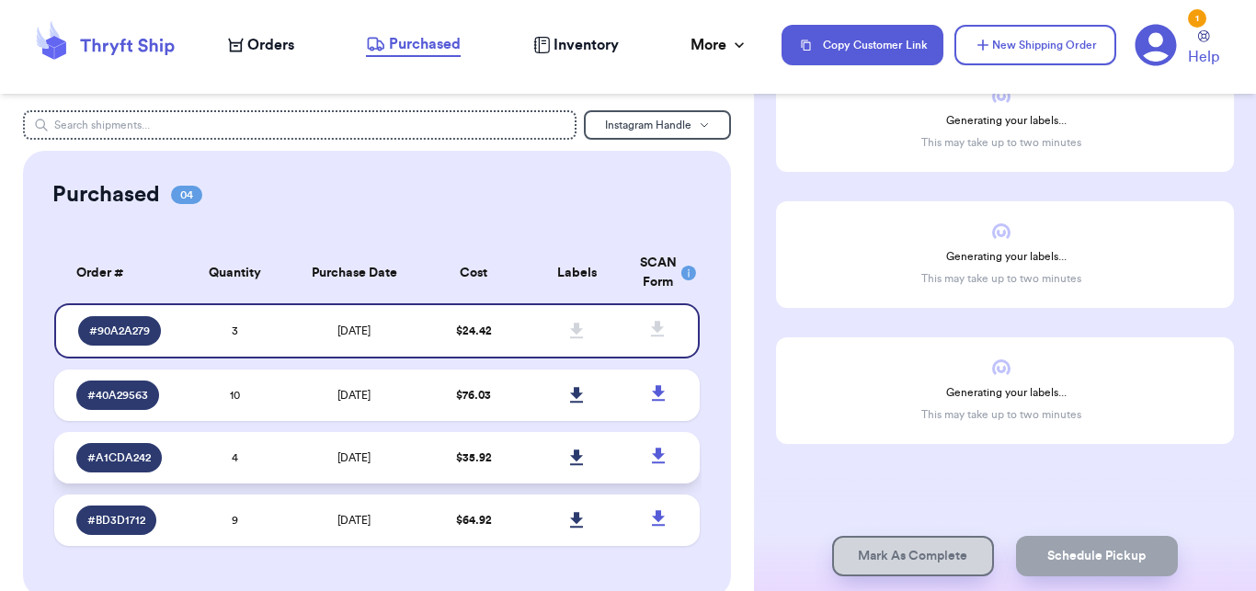
click at [215, 440] on td "4" at bounding box center [234, 457] width 103 height 51
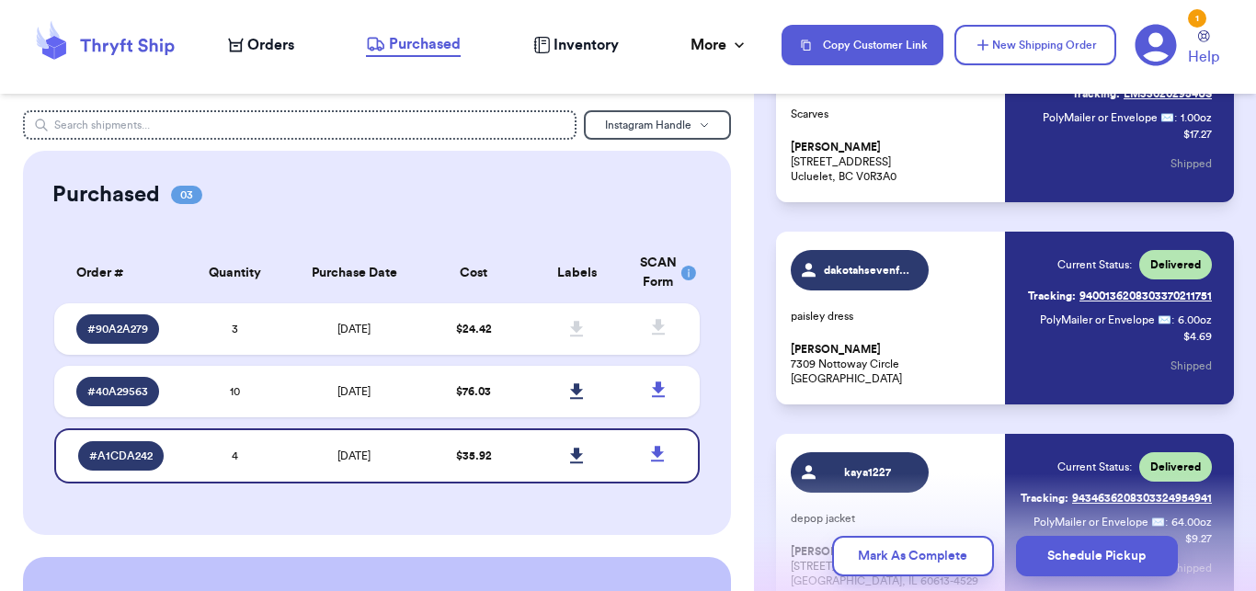
scroll to position [567, 0]
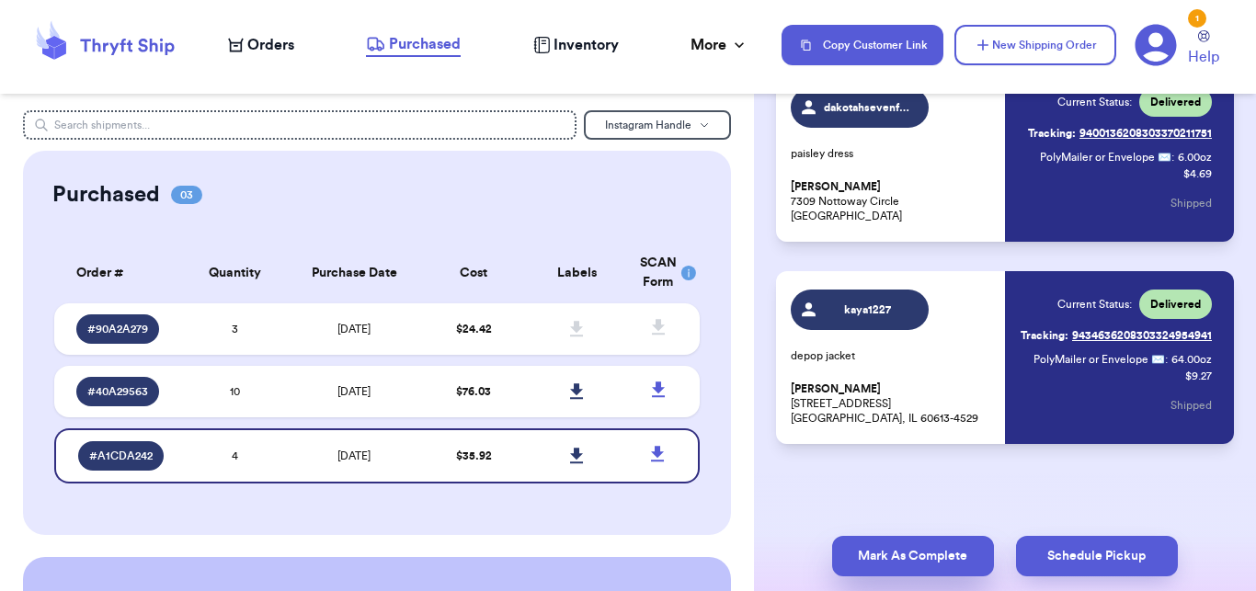
click at [894, 576] on button "Mark As Complete" at bounding box center [913, 556] width 162 height 40
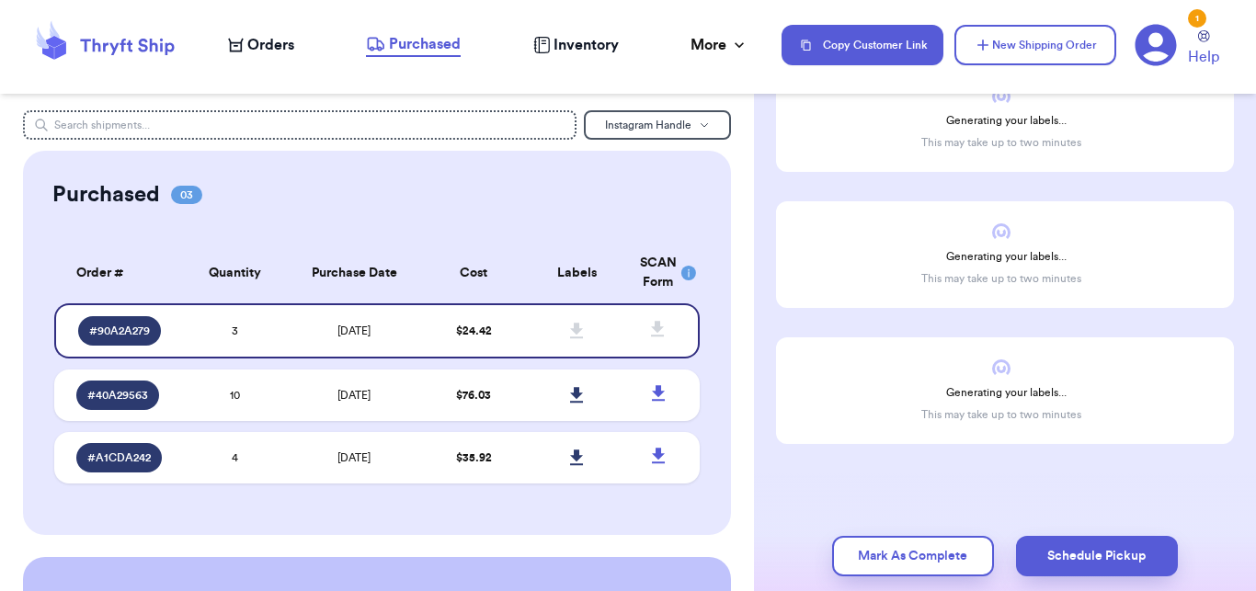
scroll to position [166, 0]
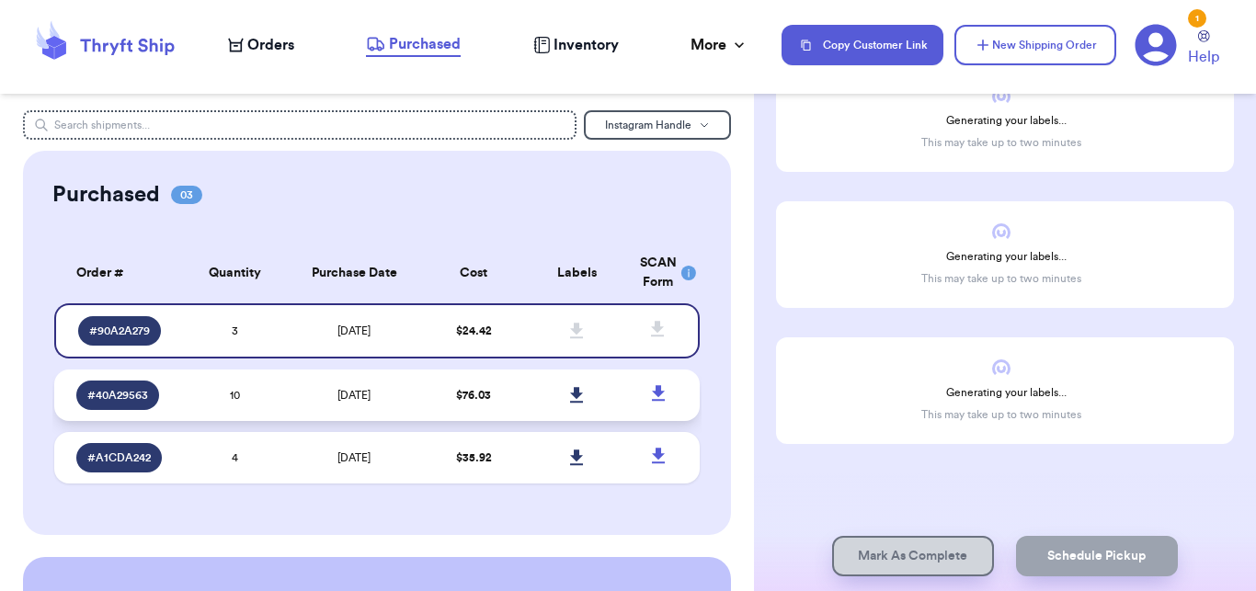
click at [337, 396] on span "[DATE]" at bounding box center [353, 395] width 33 height 11
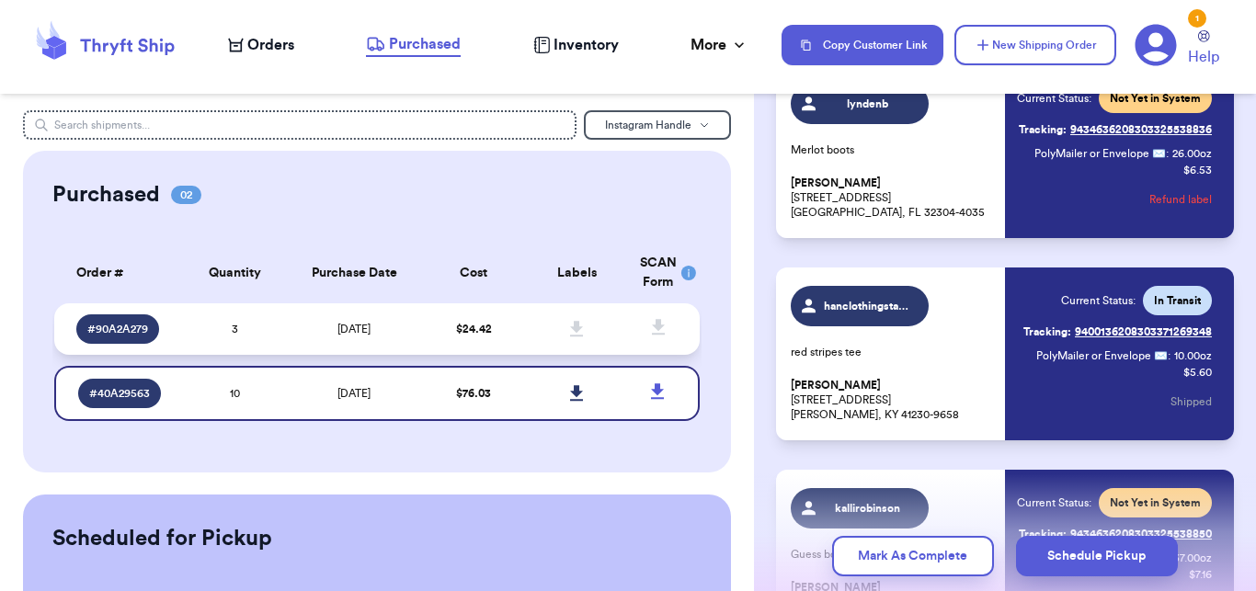
click at [317, 319] on td "[DATE]" at bounding box center [354, 328] width 136 height 51
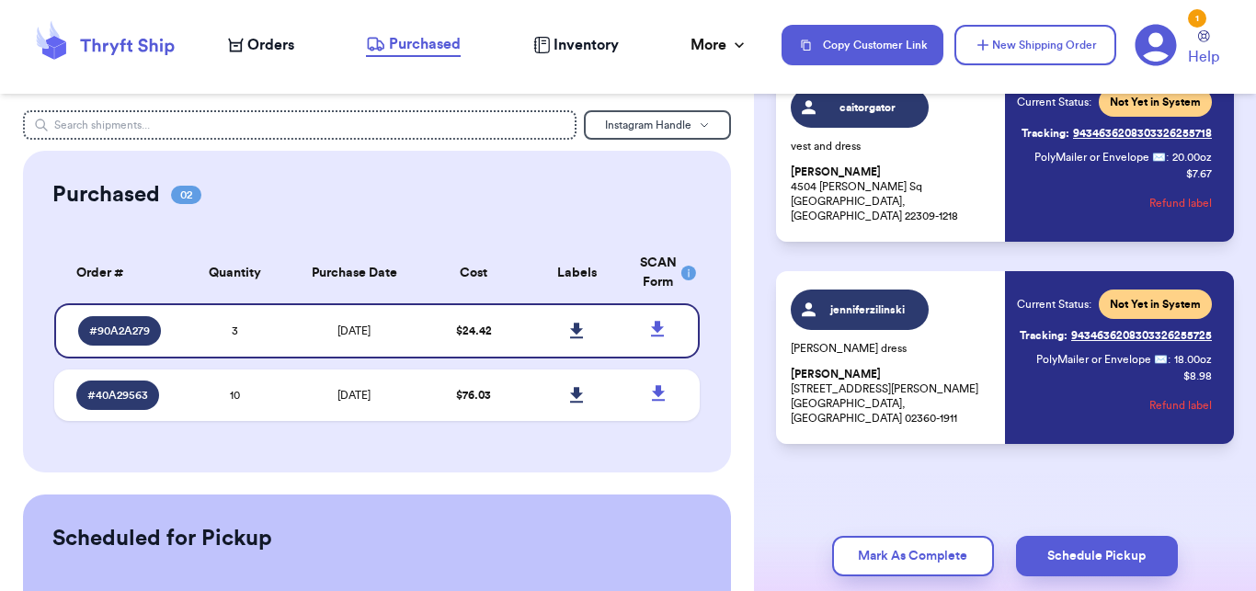
scroll to position [382, 0]
click at [1169, 350] on link "Tracking: 9434636208303326255725" at bounding box center [1116, 335] width 192 height 29
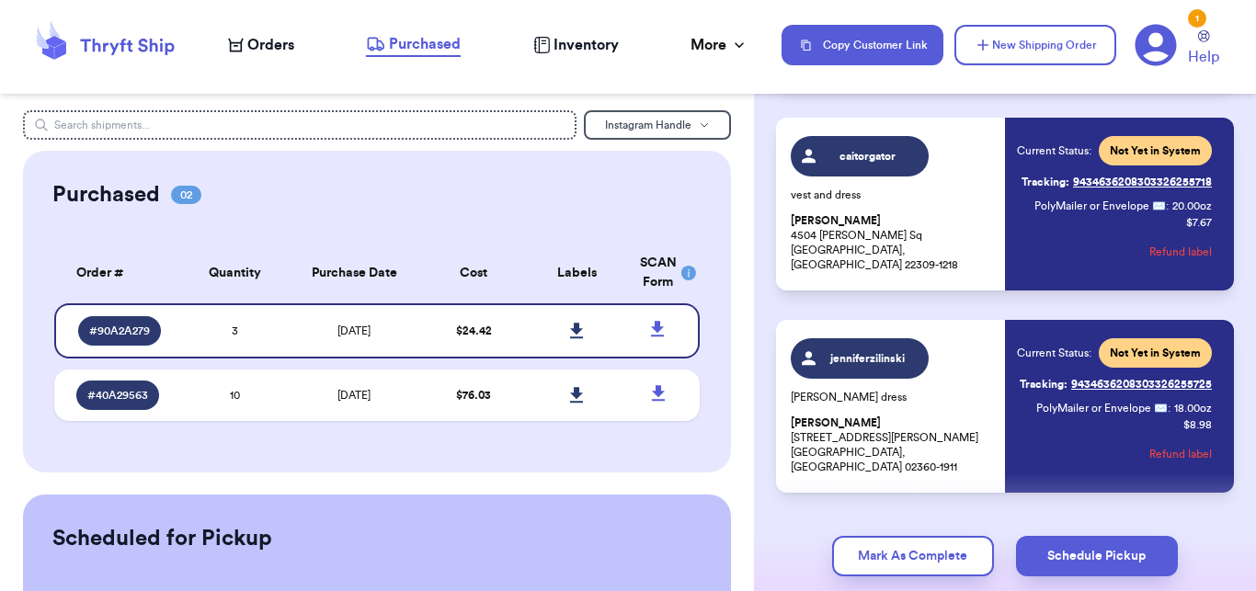
scroll to position [314, 0]
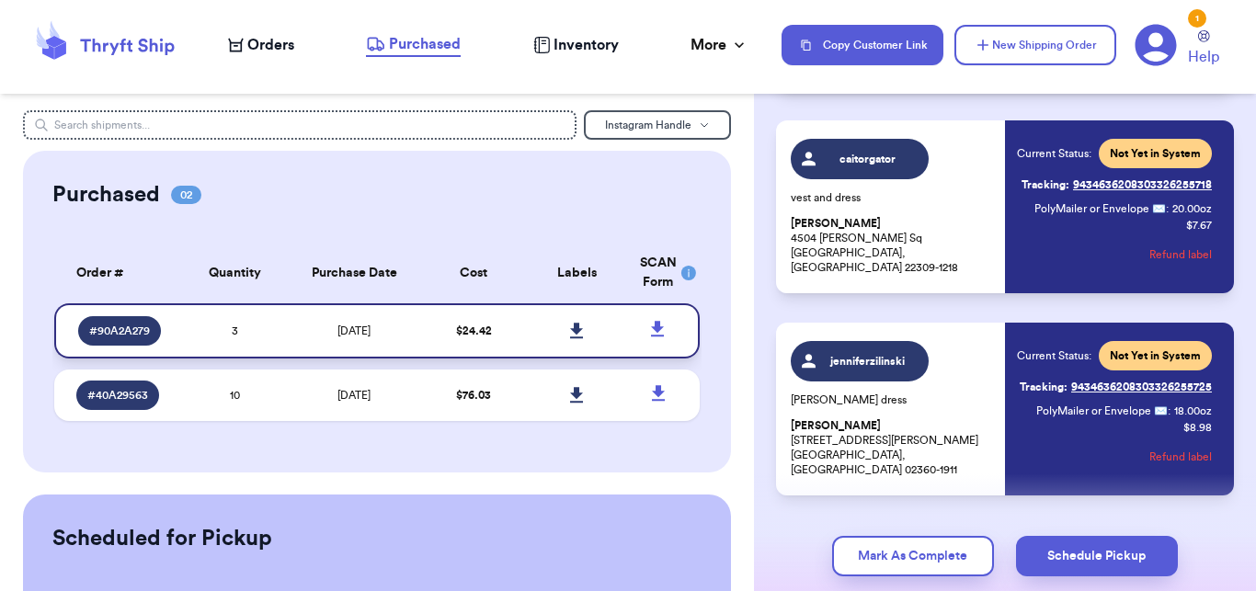
click at [570, 326] on icon at bounding box center [576, 331] width 13 height 16
